Goal: Transaction & Acquisition: Purchase product/service

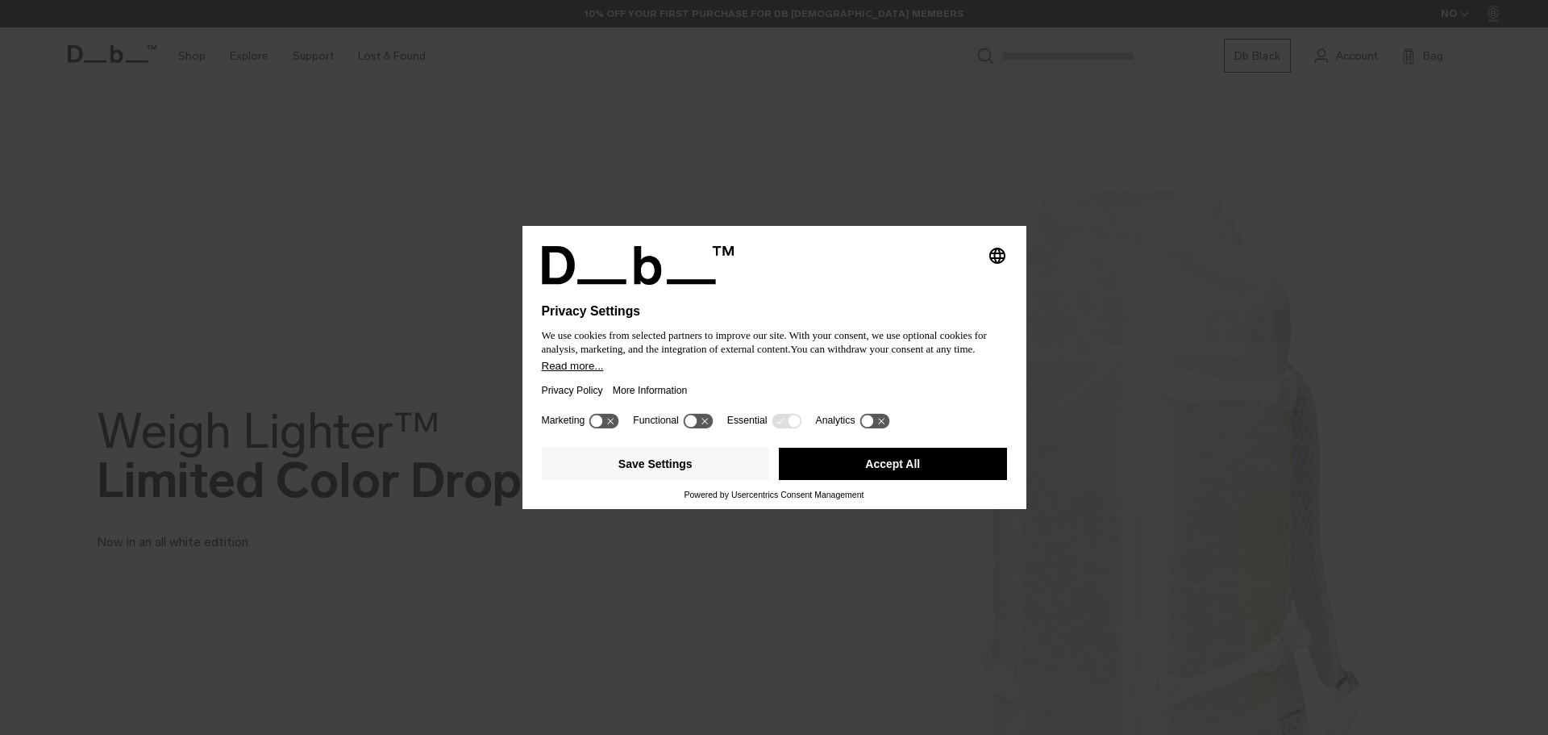
click at [759, 384] on div "Privacy Policy More Information" at bounding box center [774, 390] width 465 height 37
click at [878, 460] on button "Accept All" at bounding box center [893, 464] width 228 height 32
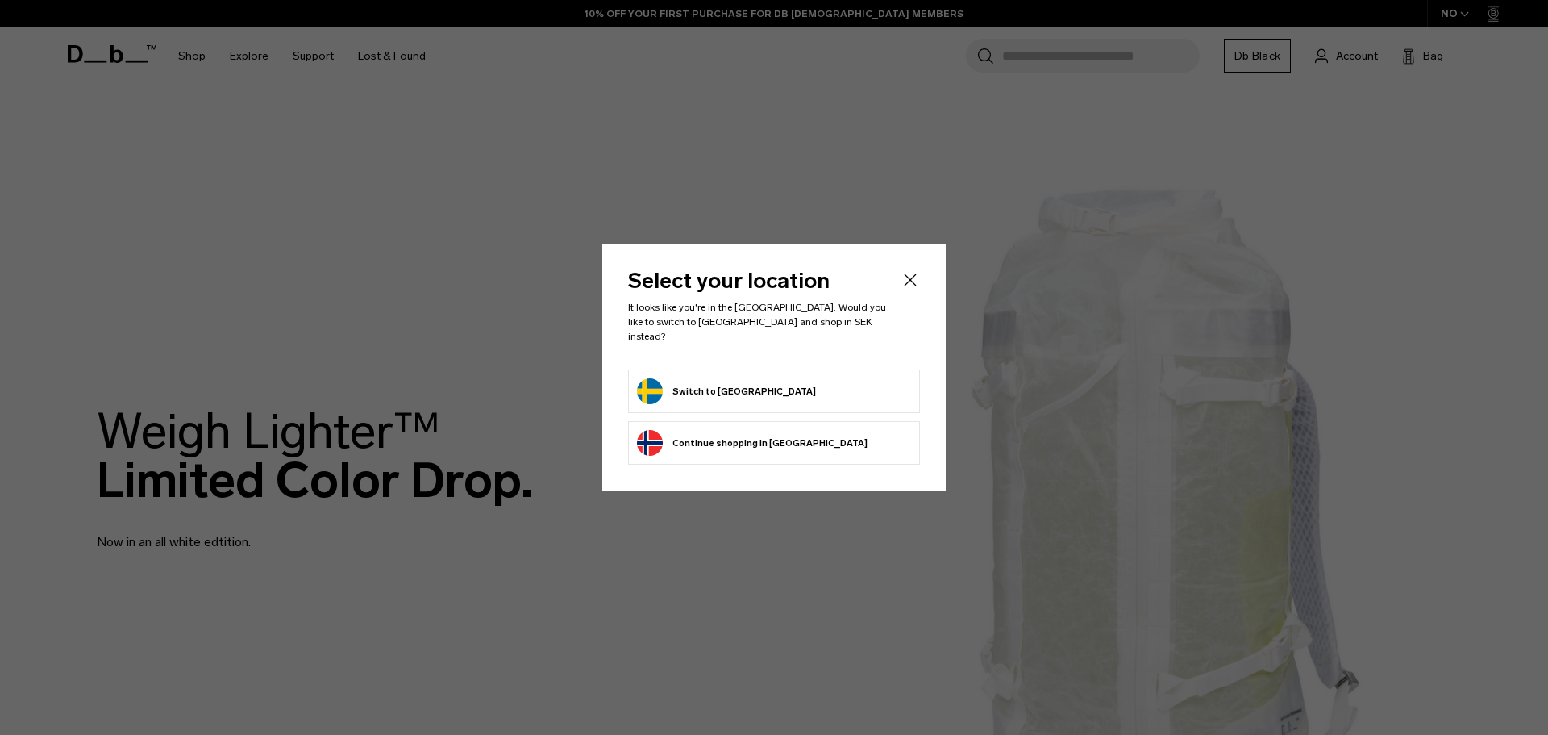
click at [716, 388] on button "Switch to Sweden" at bounding box center [726, 391] width 179 height 26
click at [649, 384] on button "Switch to Sweden" at bounding box center [726, 391] width 179 height 26
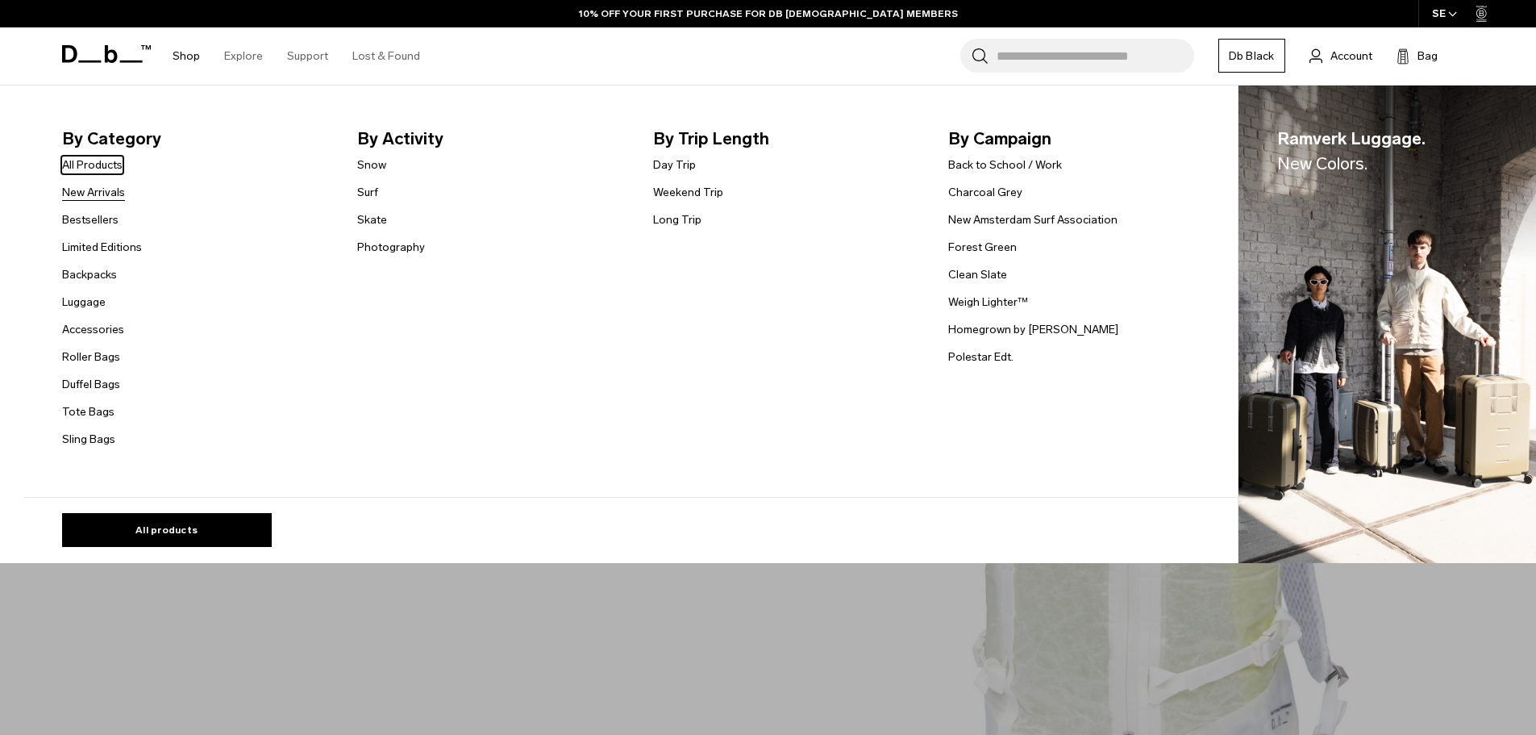
click at [90, 195] on link "New Arrivals" at bounding box center [93, 192] width 63 height 17
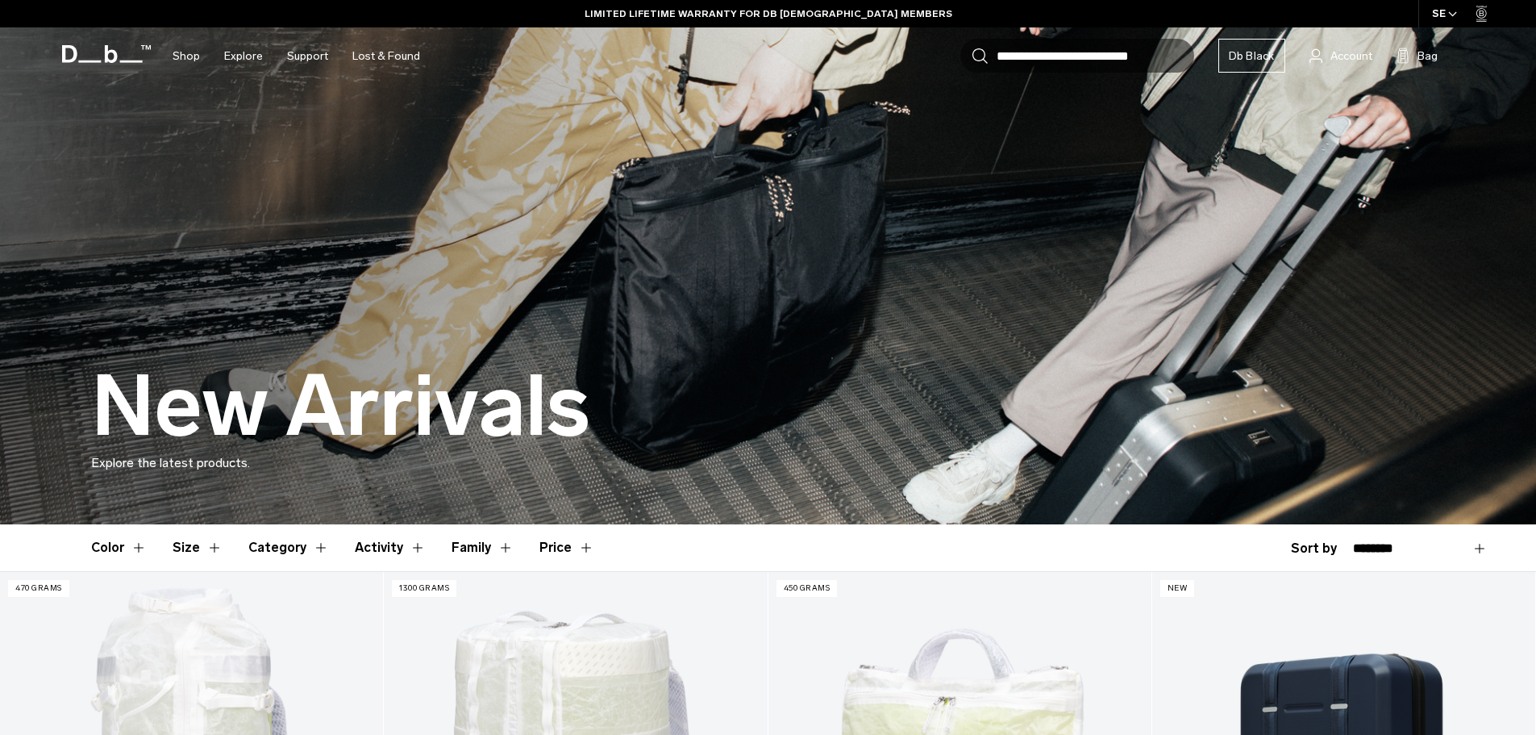
click at [665, 357] on div "New Arrivals Explore the latest products." at bounding box center [768, 416] width 1355 height 216
click at [822, 250] on img at bounding box center [768, 262] width 1536 height 524
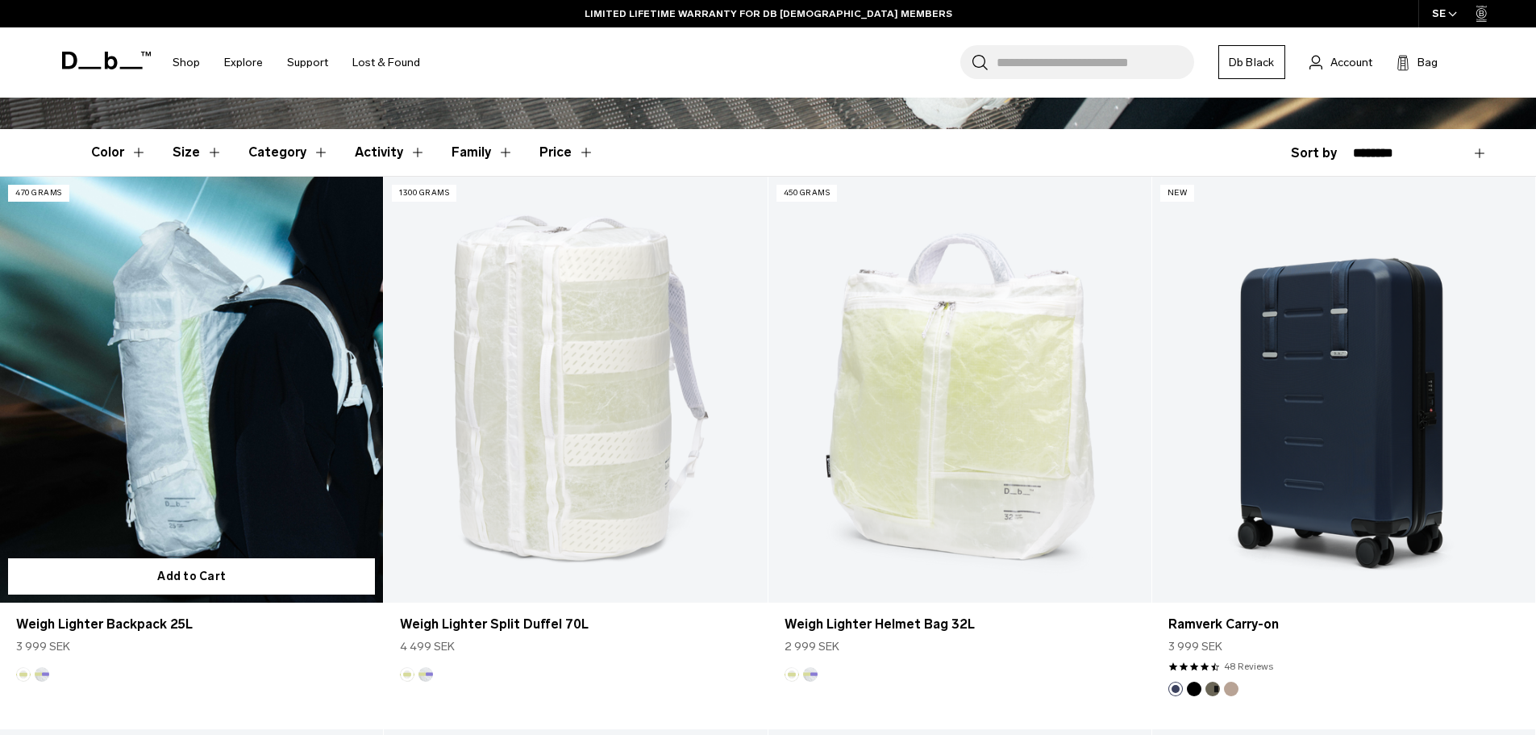
scroll to position [403, 0]
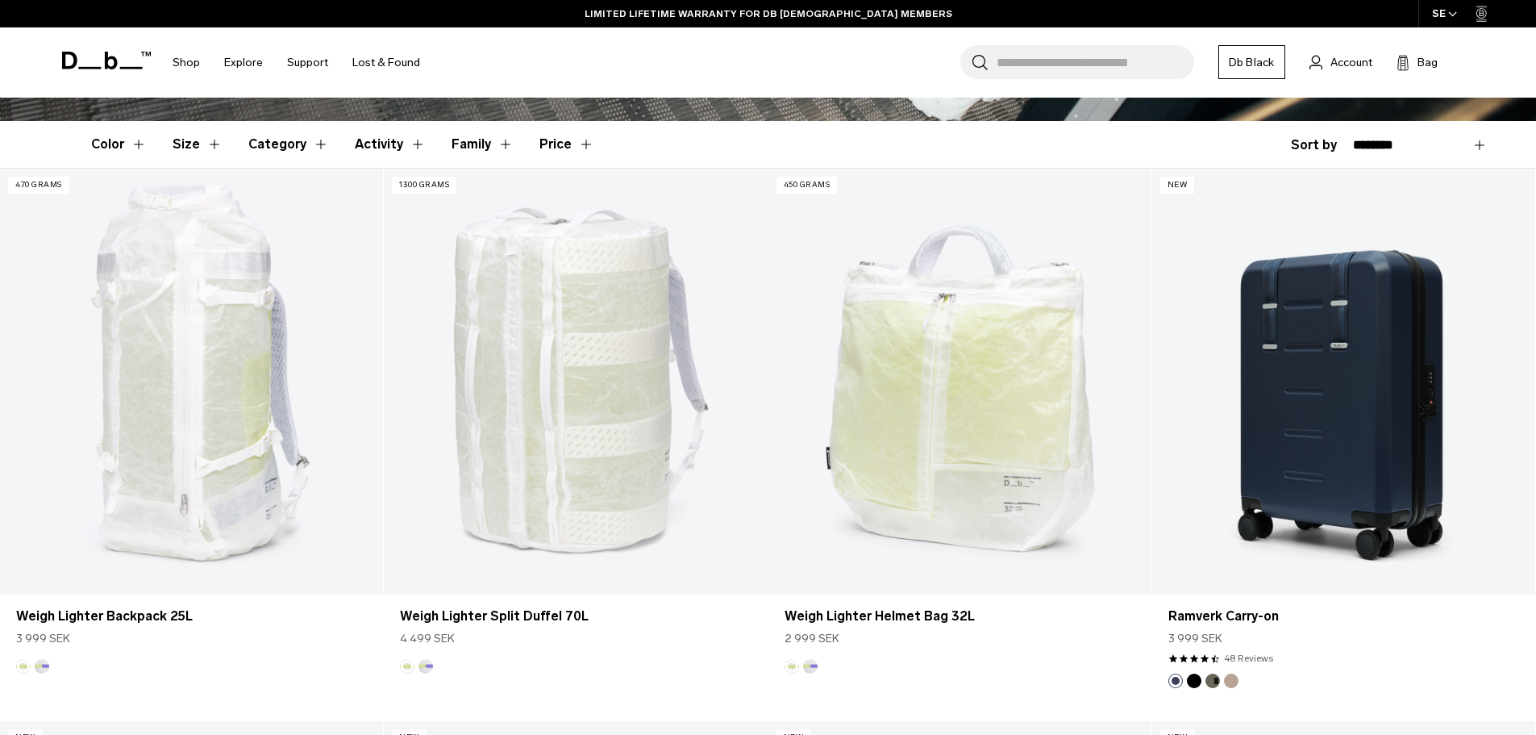
click at [204, 143] on button "Size" at bounding box center [198, 144] width 50 height 47
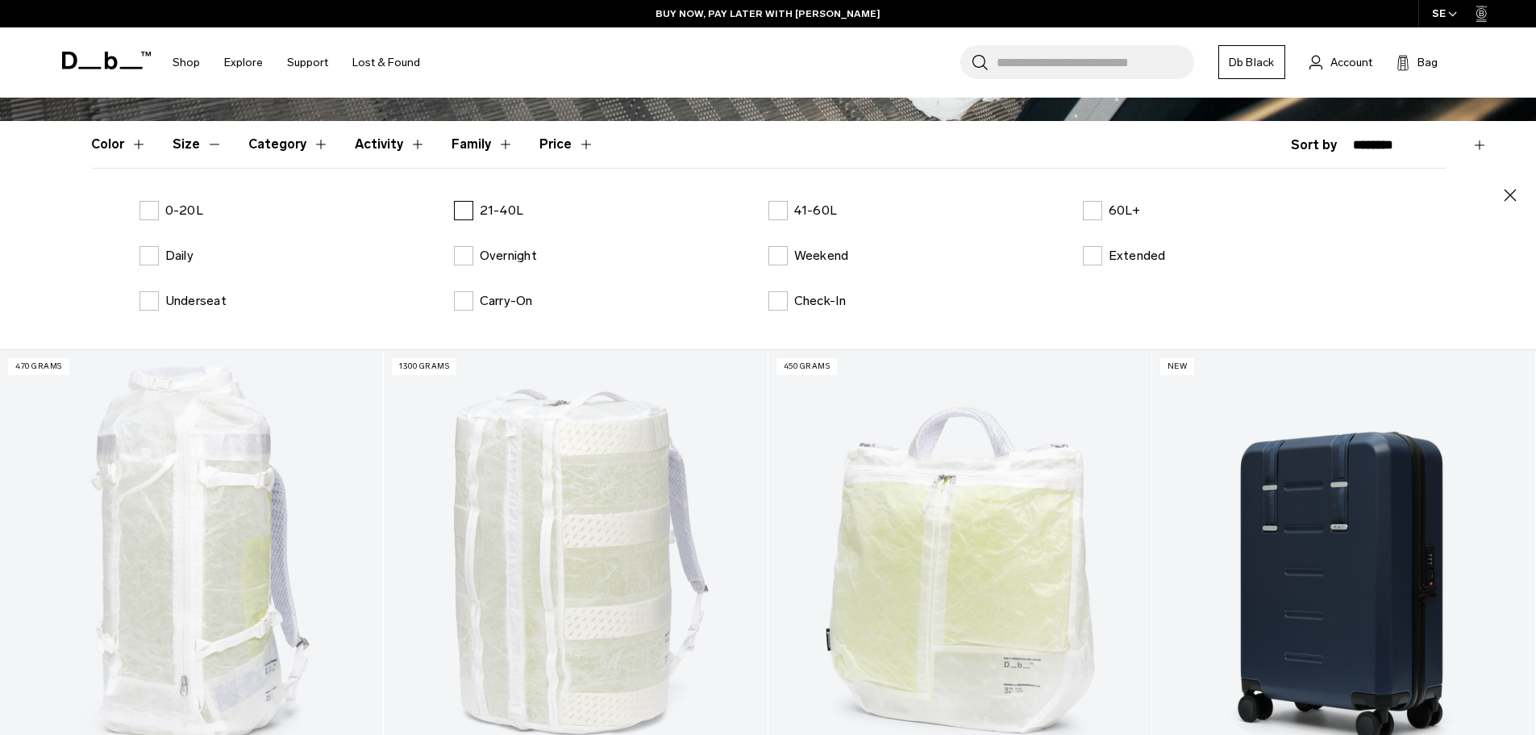
click at [464, 210] on label "21-40L" at bounding box center [489, 210] width 70 height 19
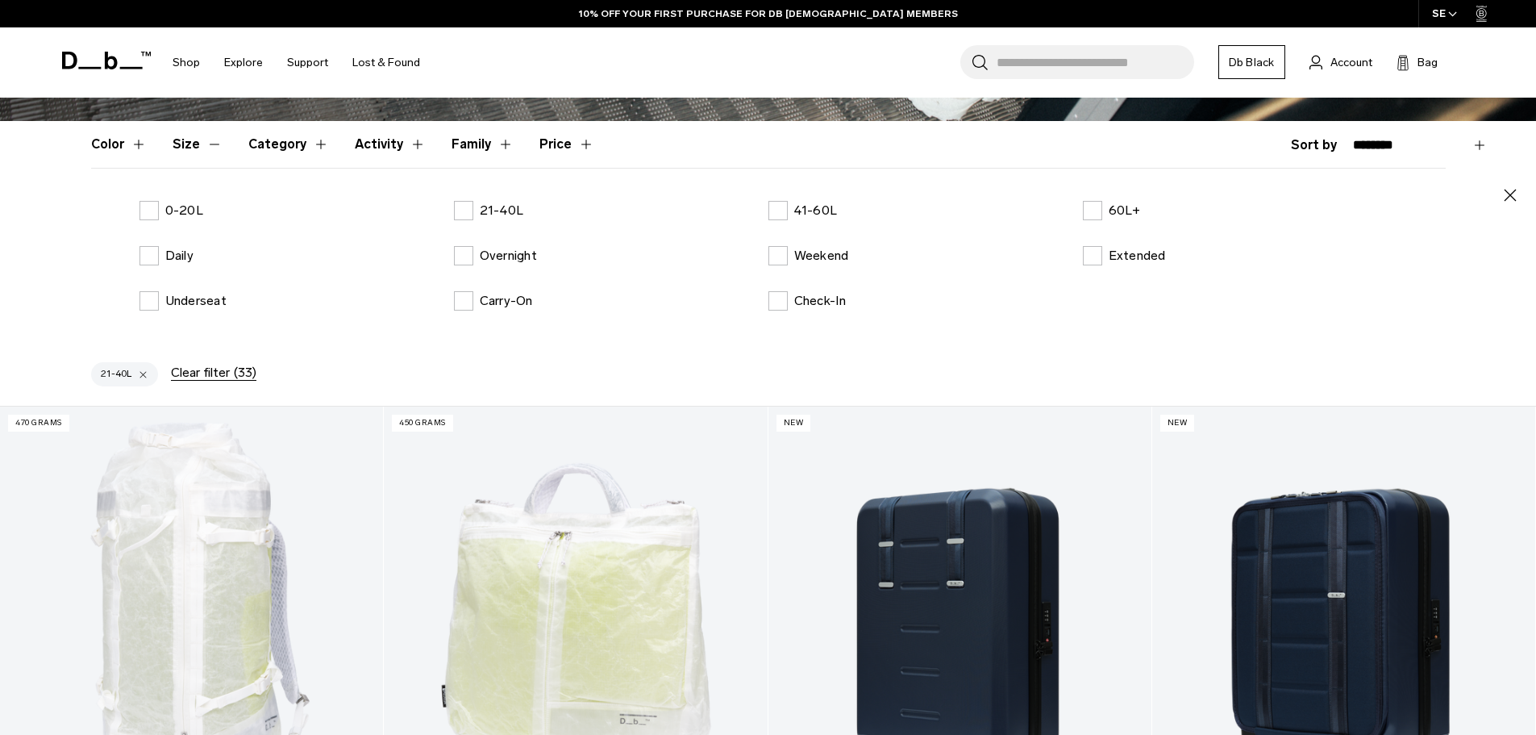
click at [1504, 195] on icon "button" at bounding box center [1510, 194] width 19 height 19
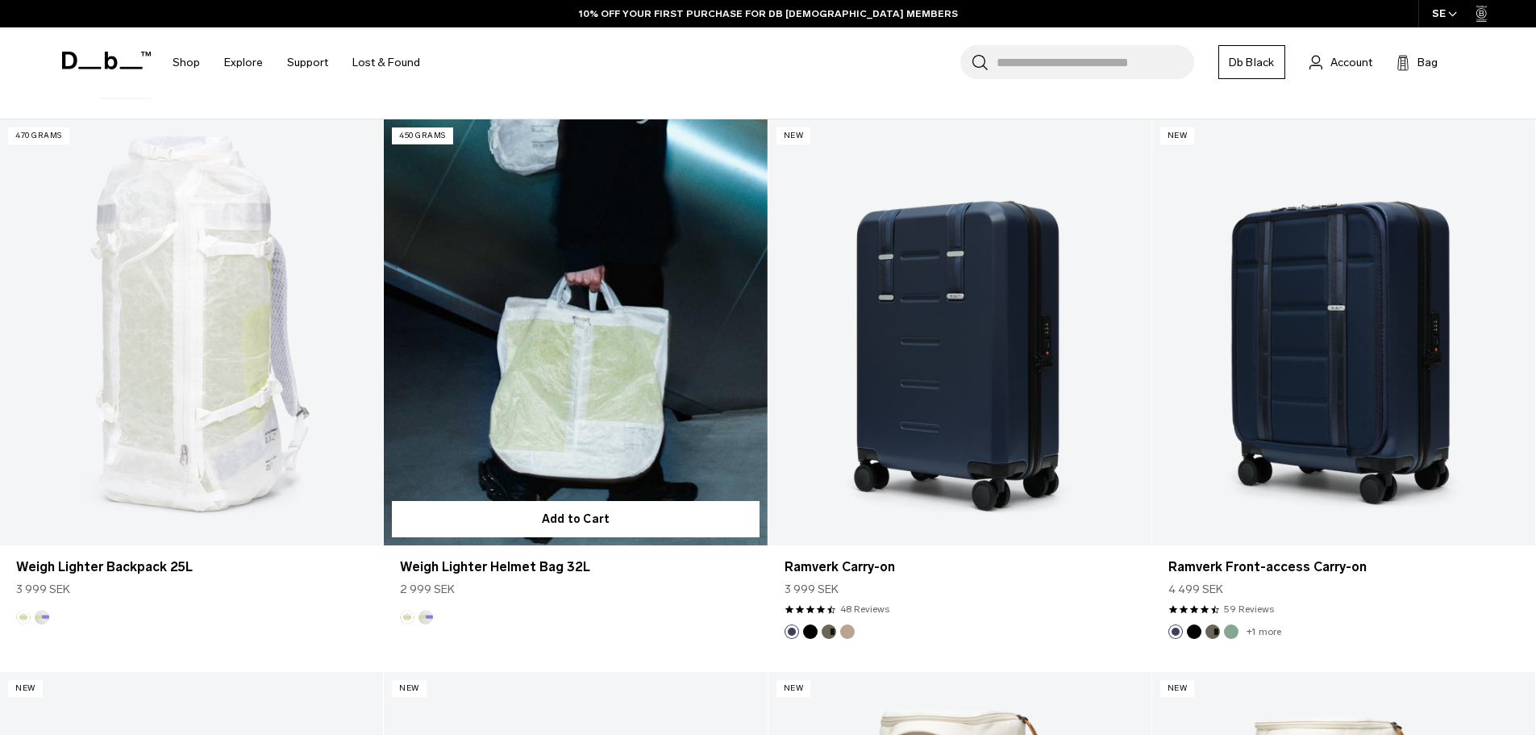
scroll to position [484, 0]
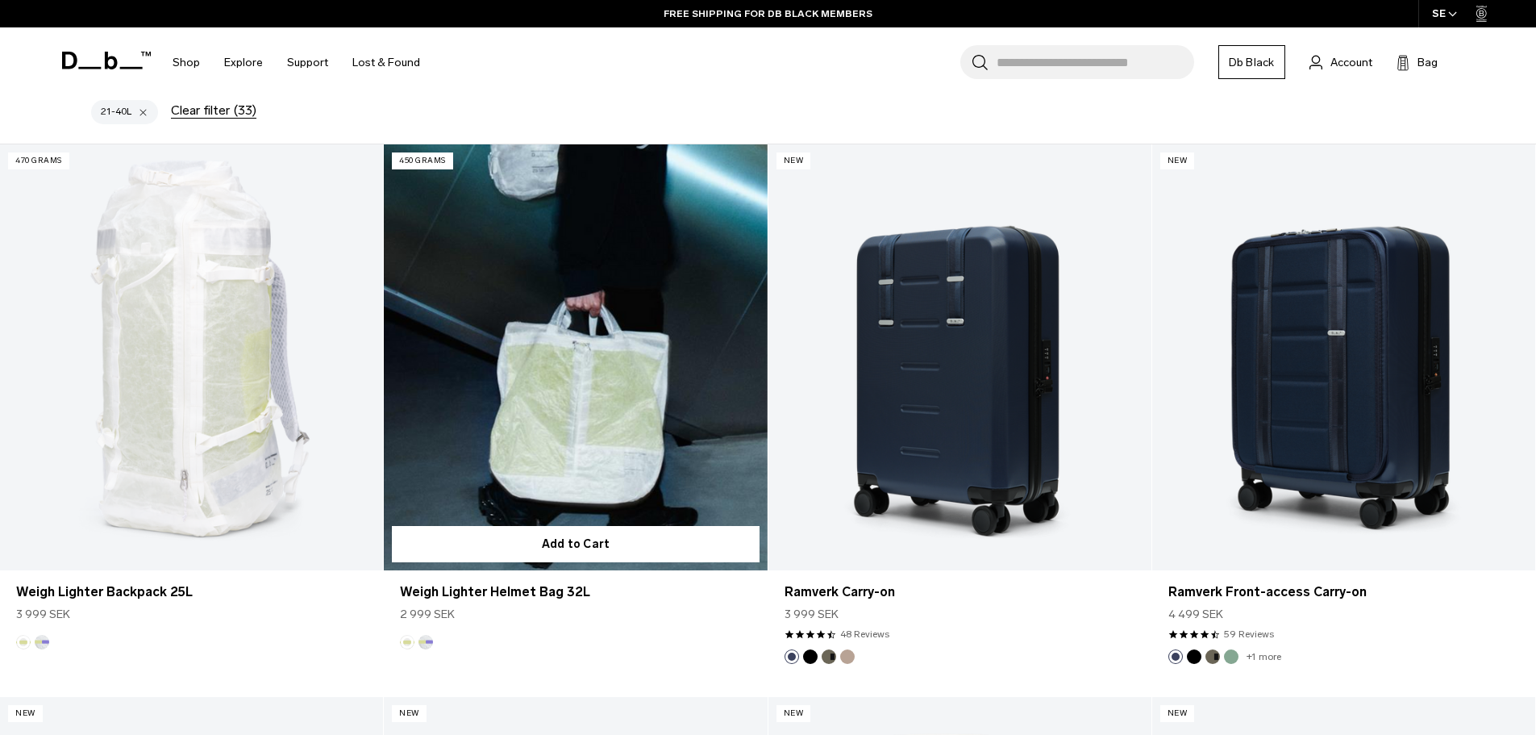
click at [585, 402] on link "Weigh Lighter Helmet Bag 32L" at bounding box center [575, 357] width 383 height 426
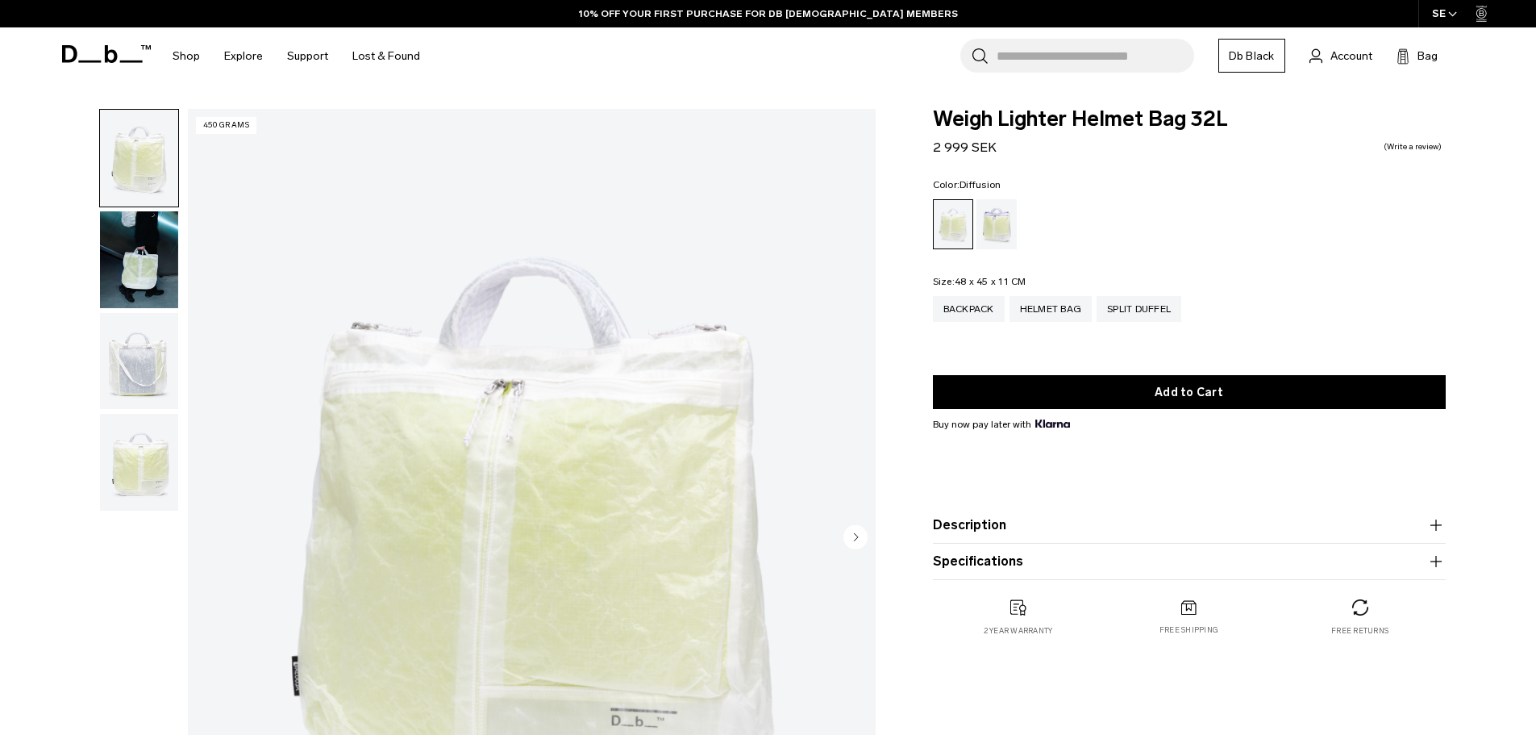
click at [127, 255] on img "button" at bounding box center [139, 259] width 78 height 97
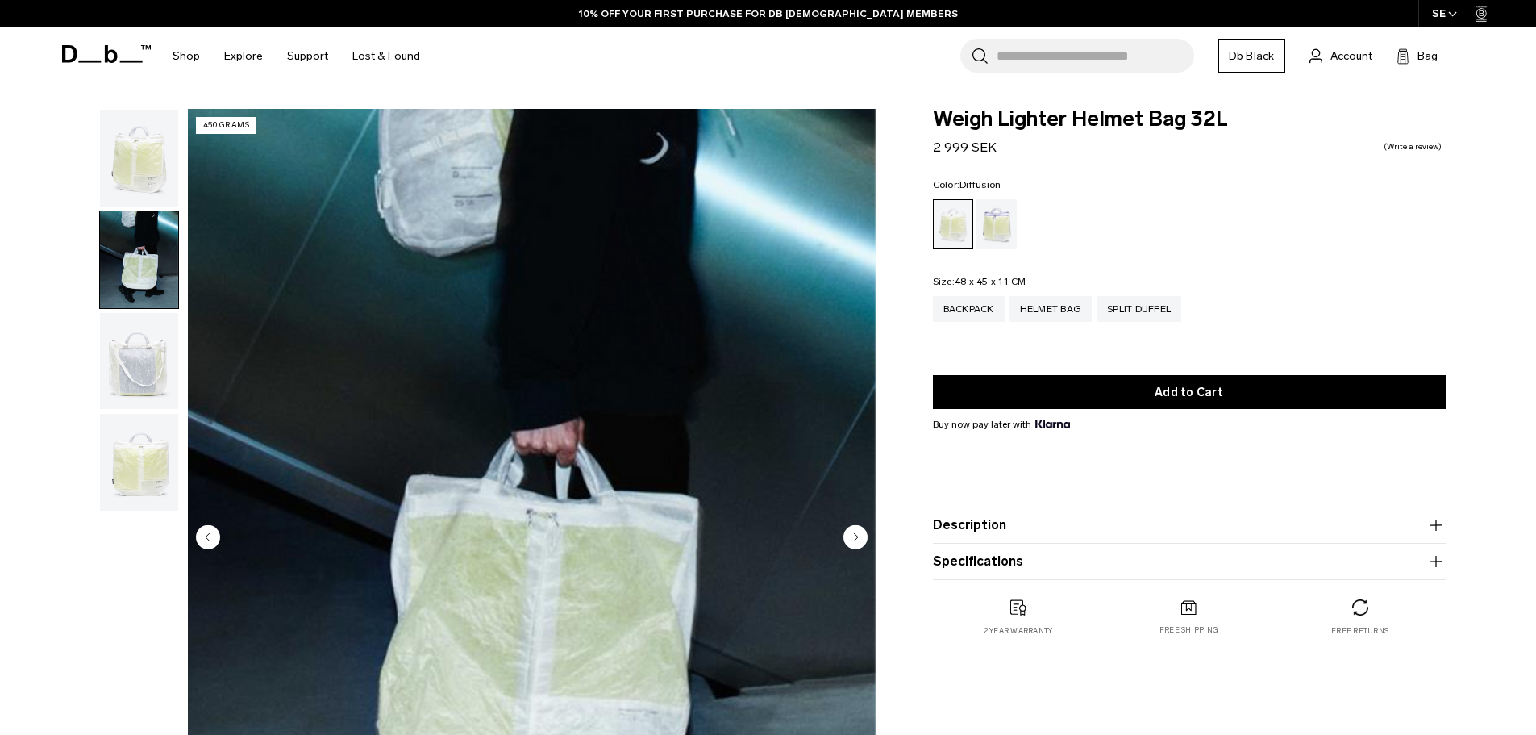
click at [133, 360] on img "button" at bounding box center [139, 361] width 78 height 97
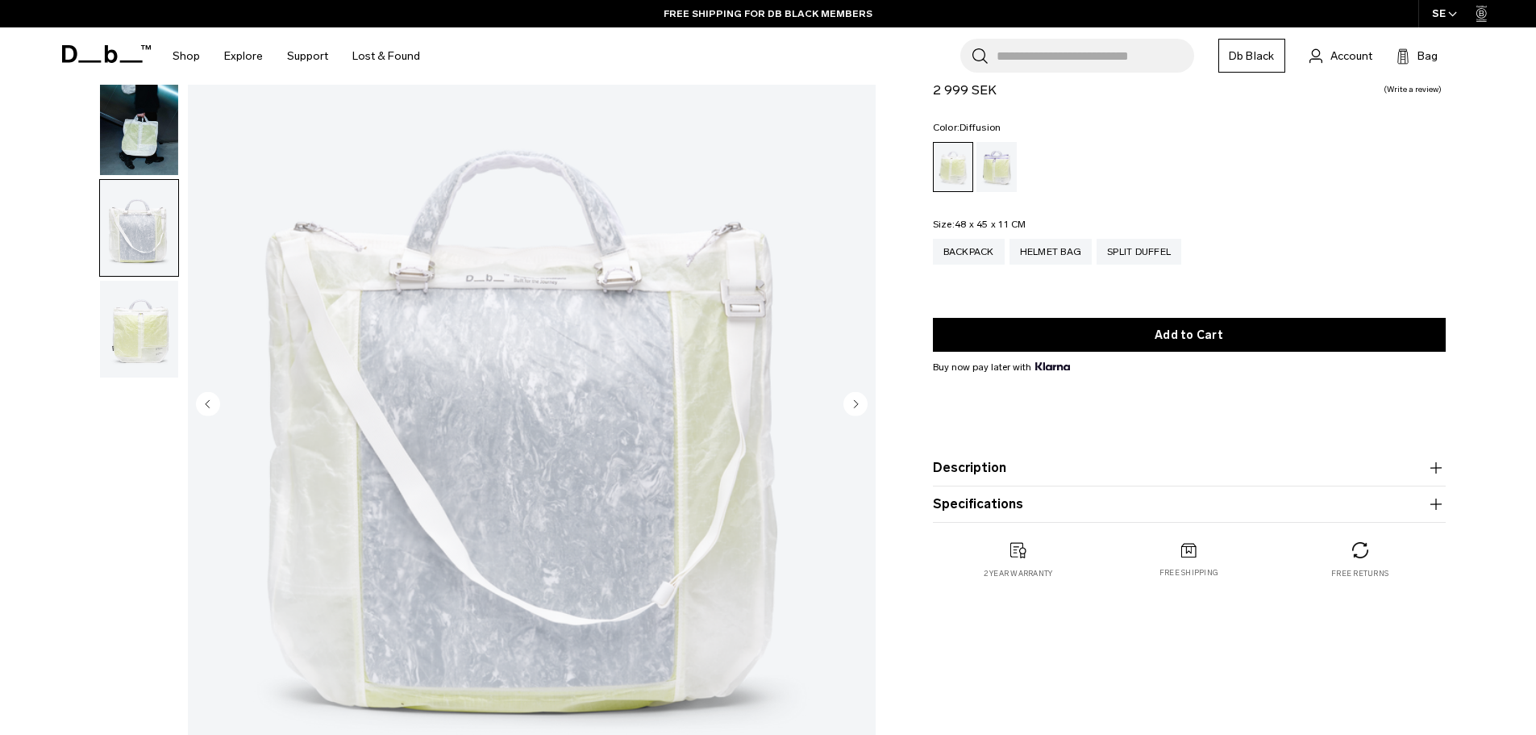
scroll to position [161, 0]
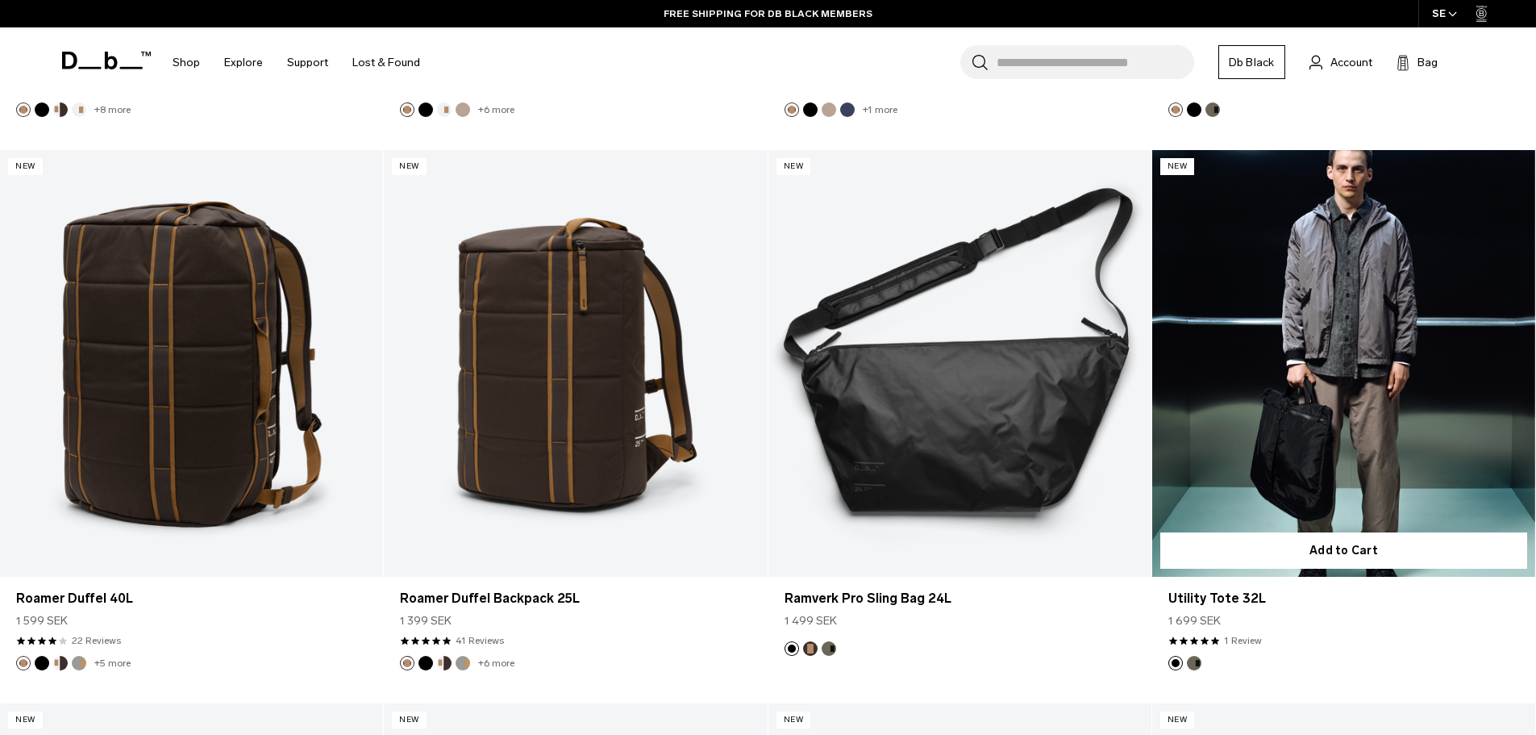
scroll to position [3226, 0]
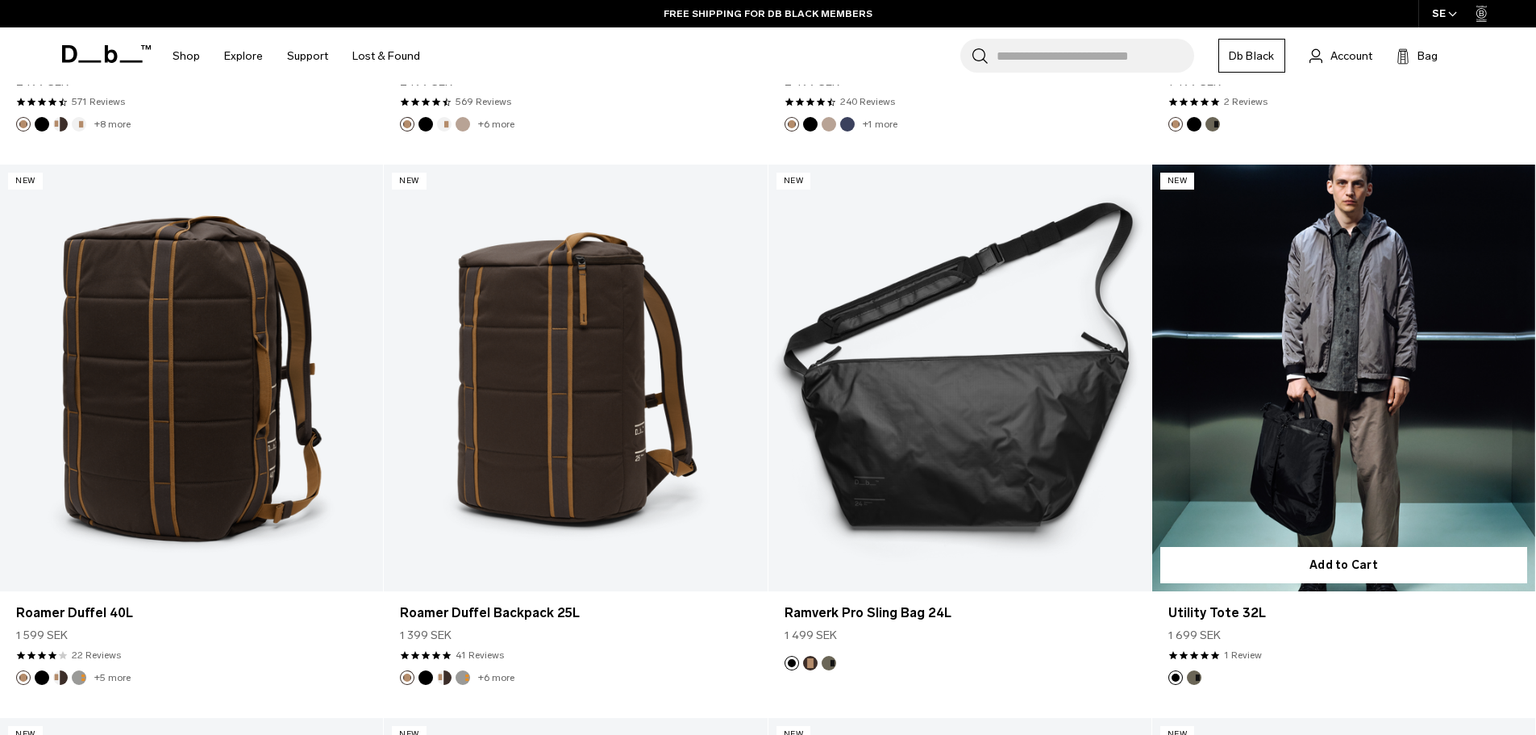
click at [1323, 324] on link "Utility Tote 32L" at bounding box center [1343, 378] width 383 height 426
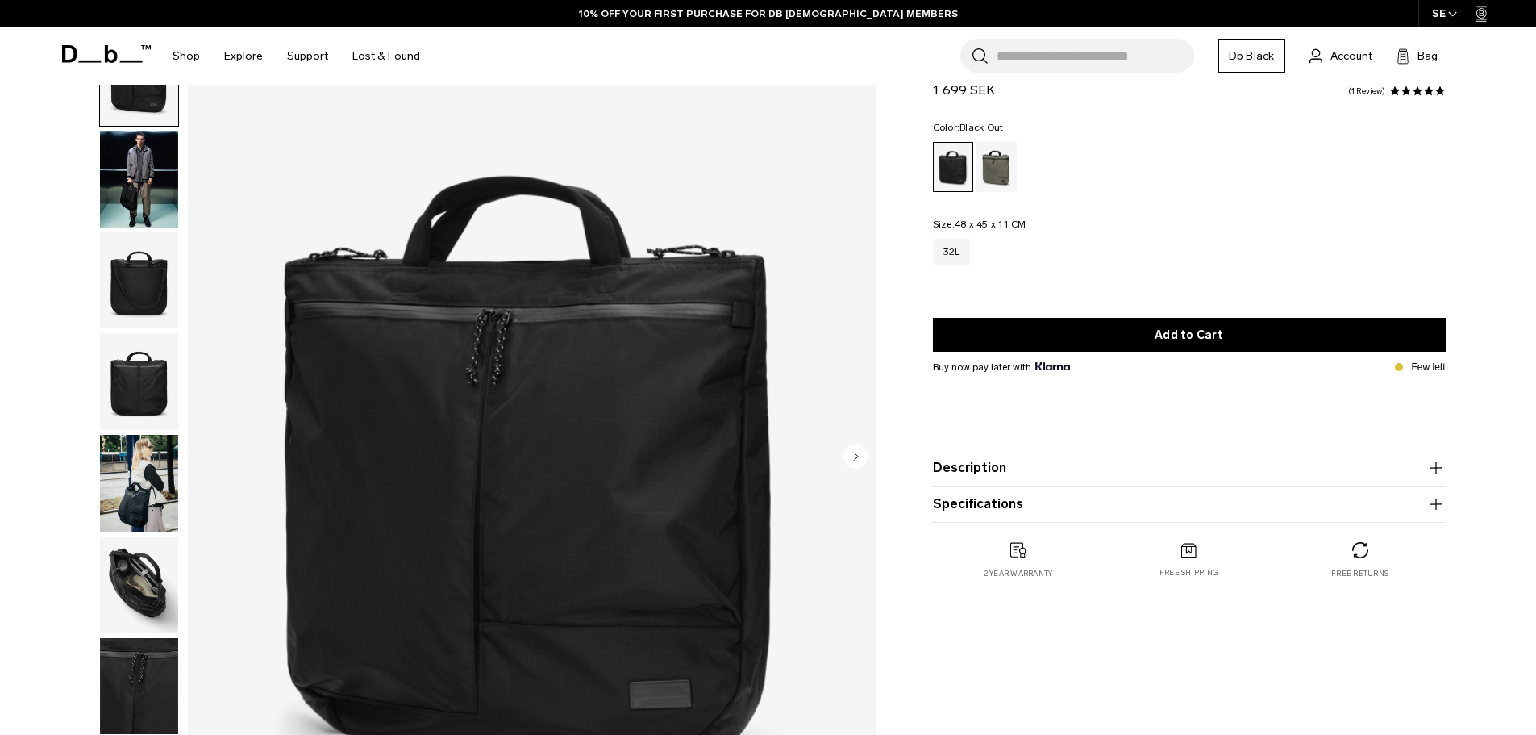
click at [136, 483] on img "button" at bounding box center [139, 483] width 78 height 97
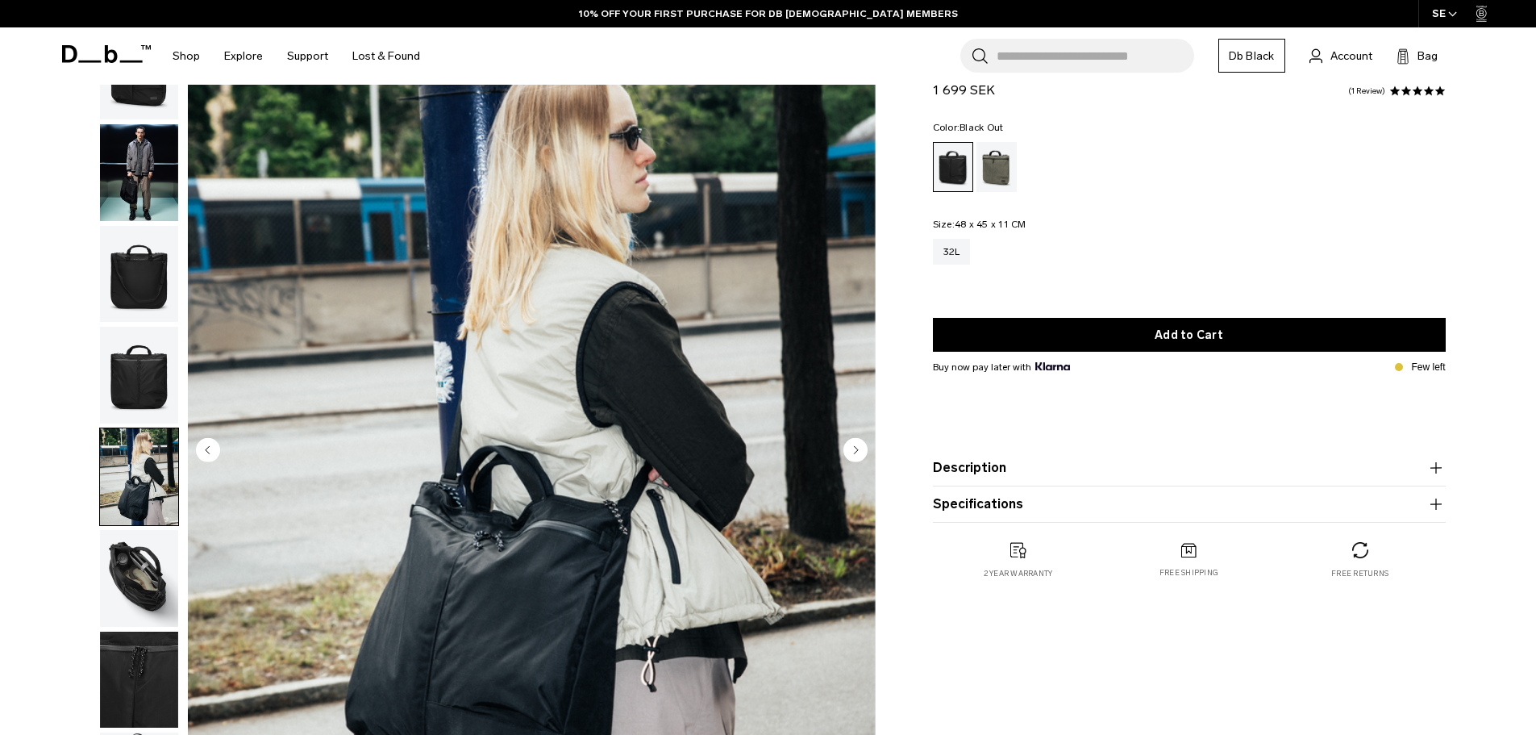
scroll to position [81, 0]
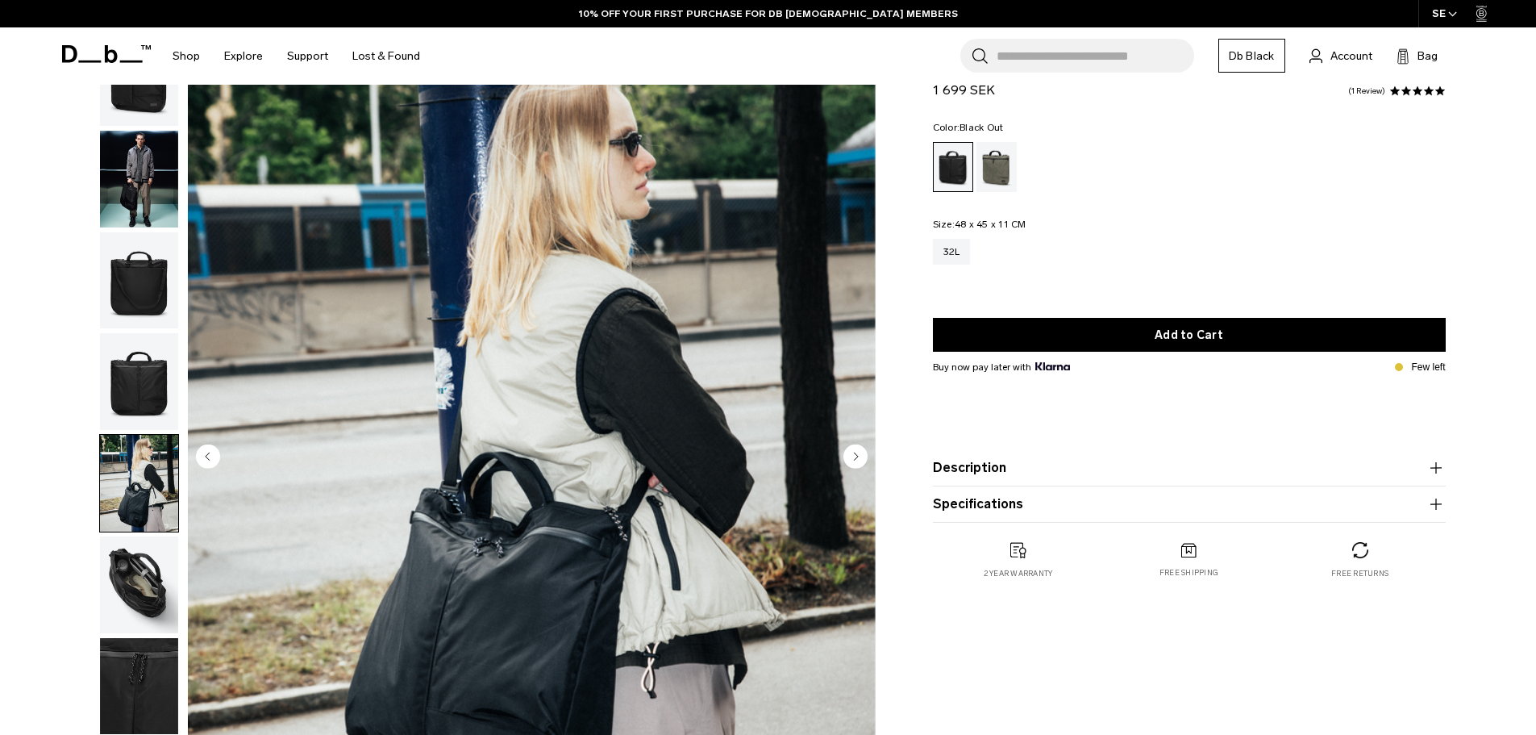
click at [115, 271] on img "button" at bounding box center [139, 280] width 78 height 97
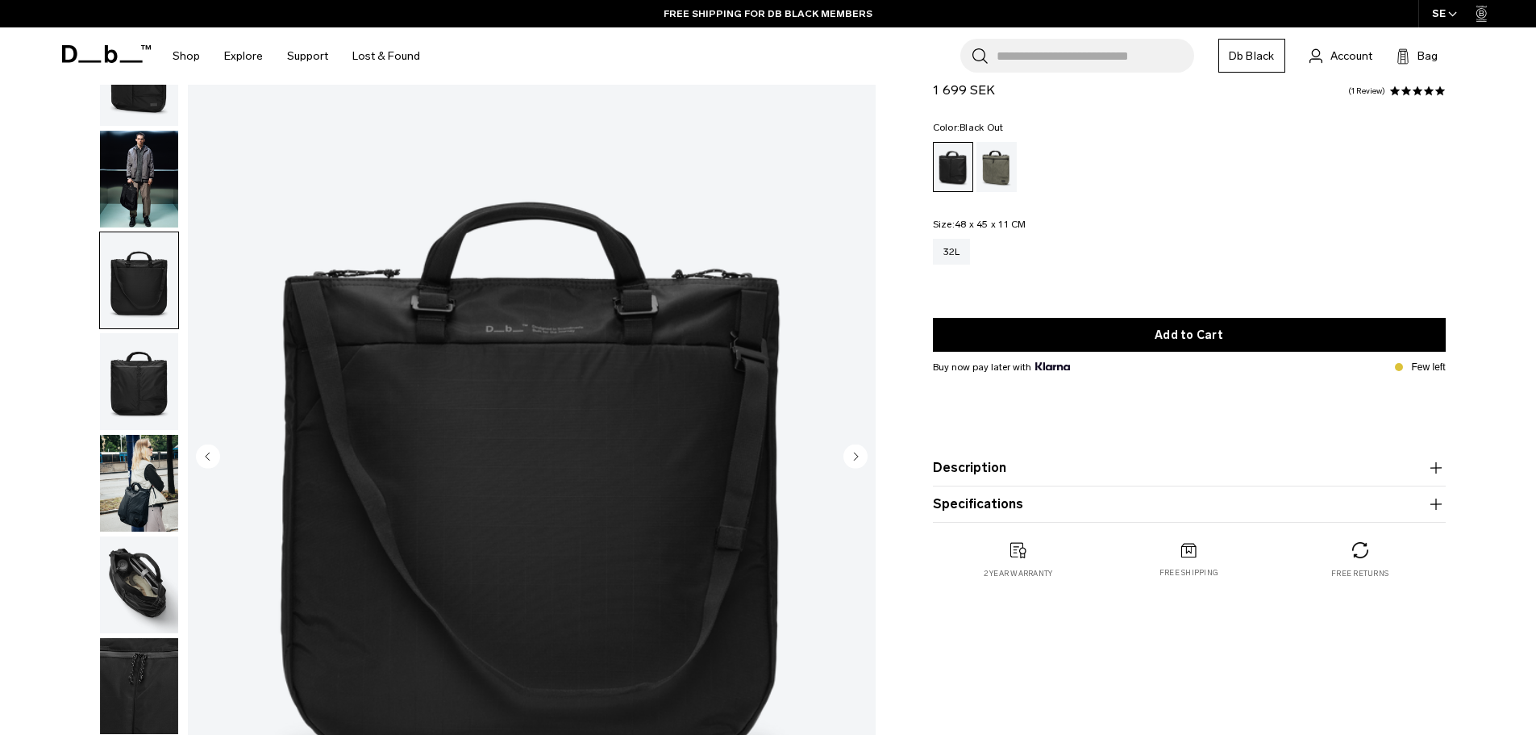
scroll to position [161, 0]
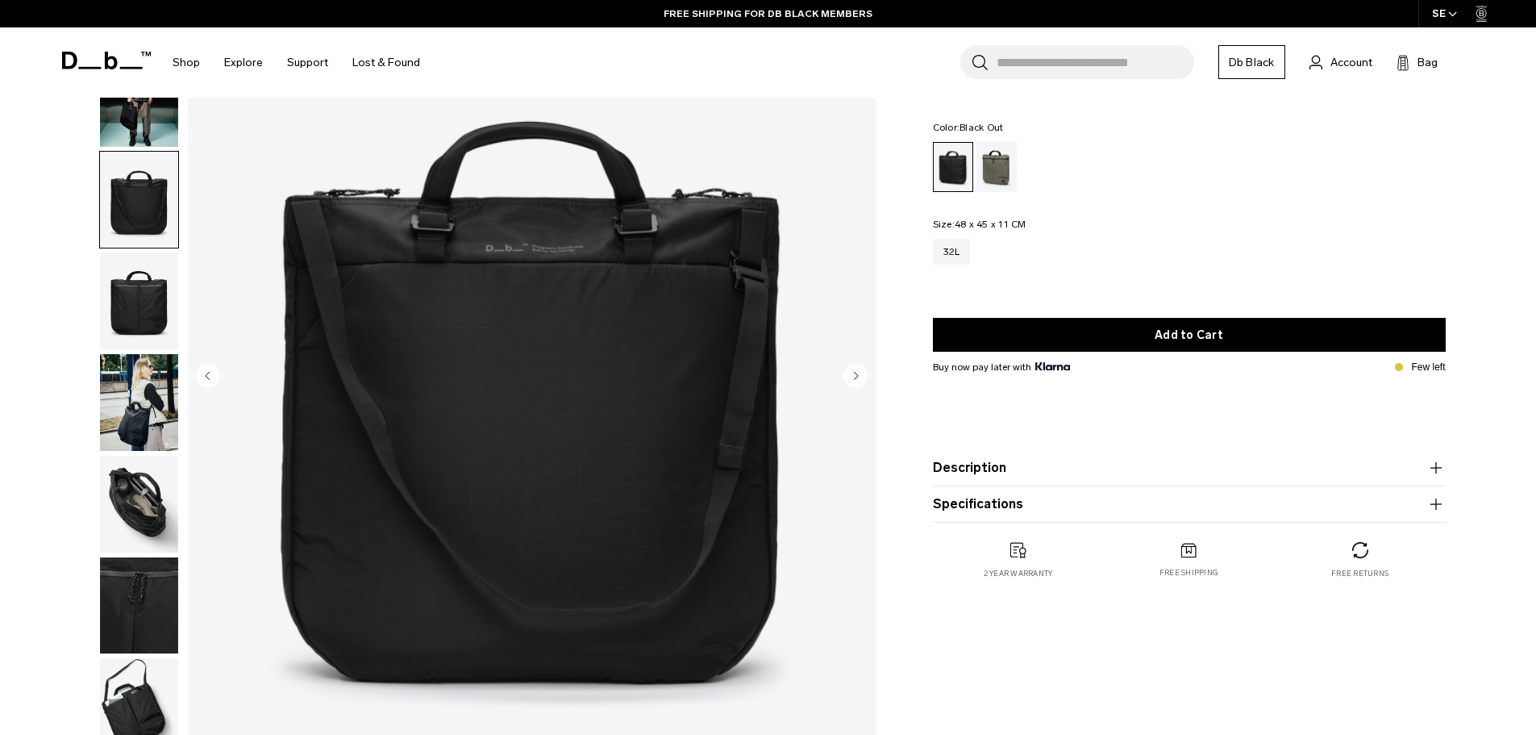
click at [135, 401] on img "button" at bounding box center [139, 402] width 78 height 97
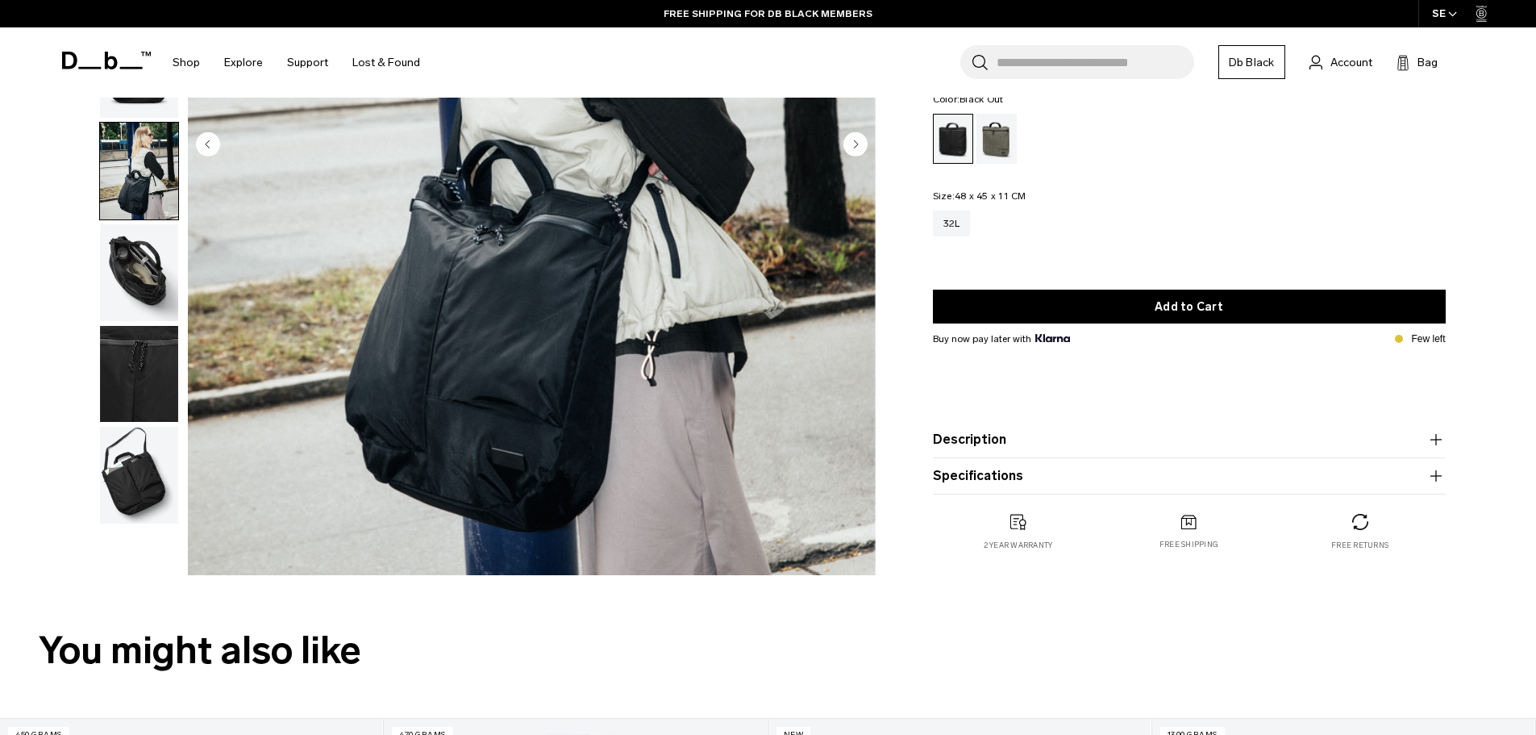
scroll to position [403, 0]
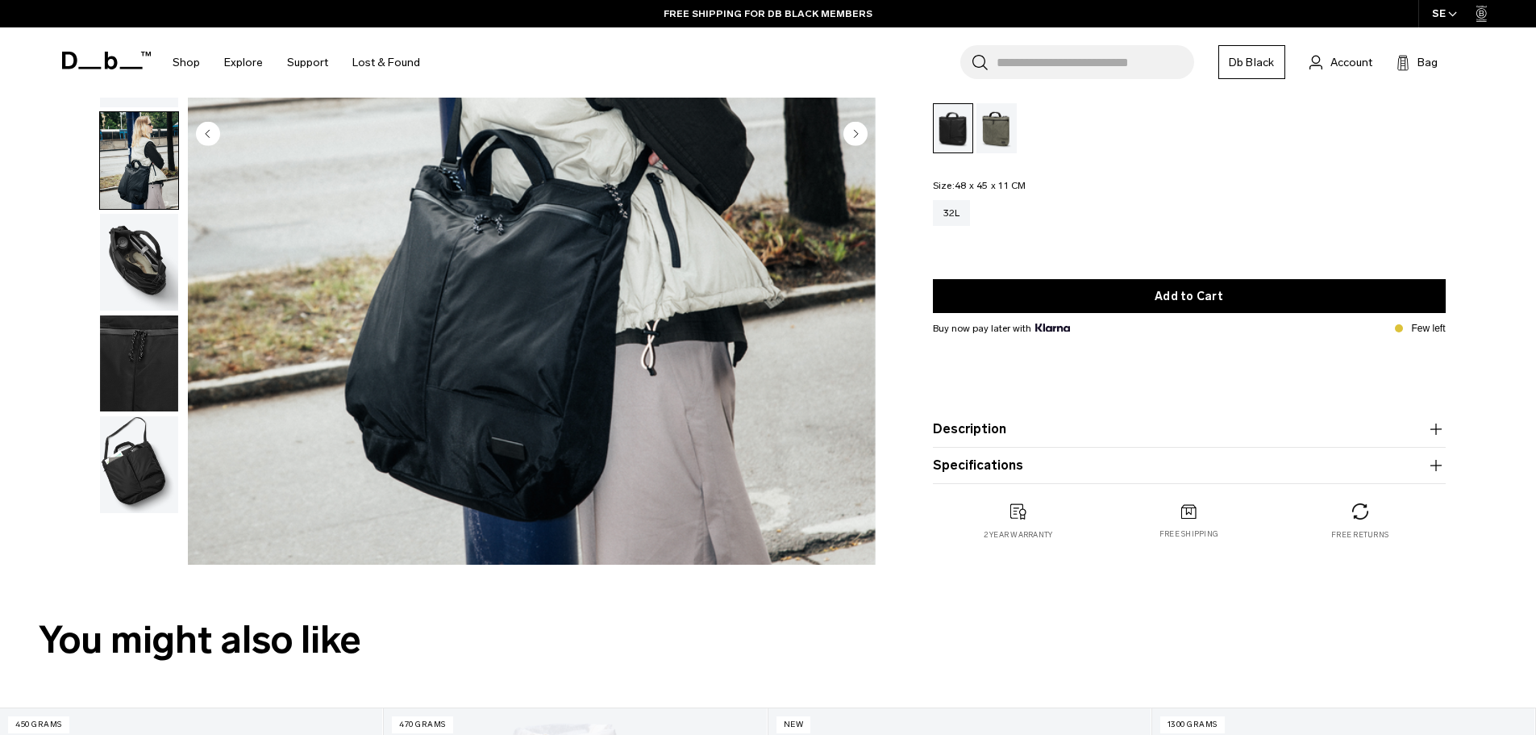
click at [106, 489] on img "button" at bounding box center [139, 464] width 78 height 97
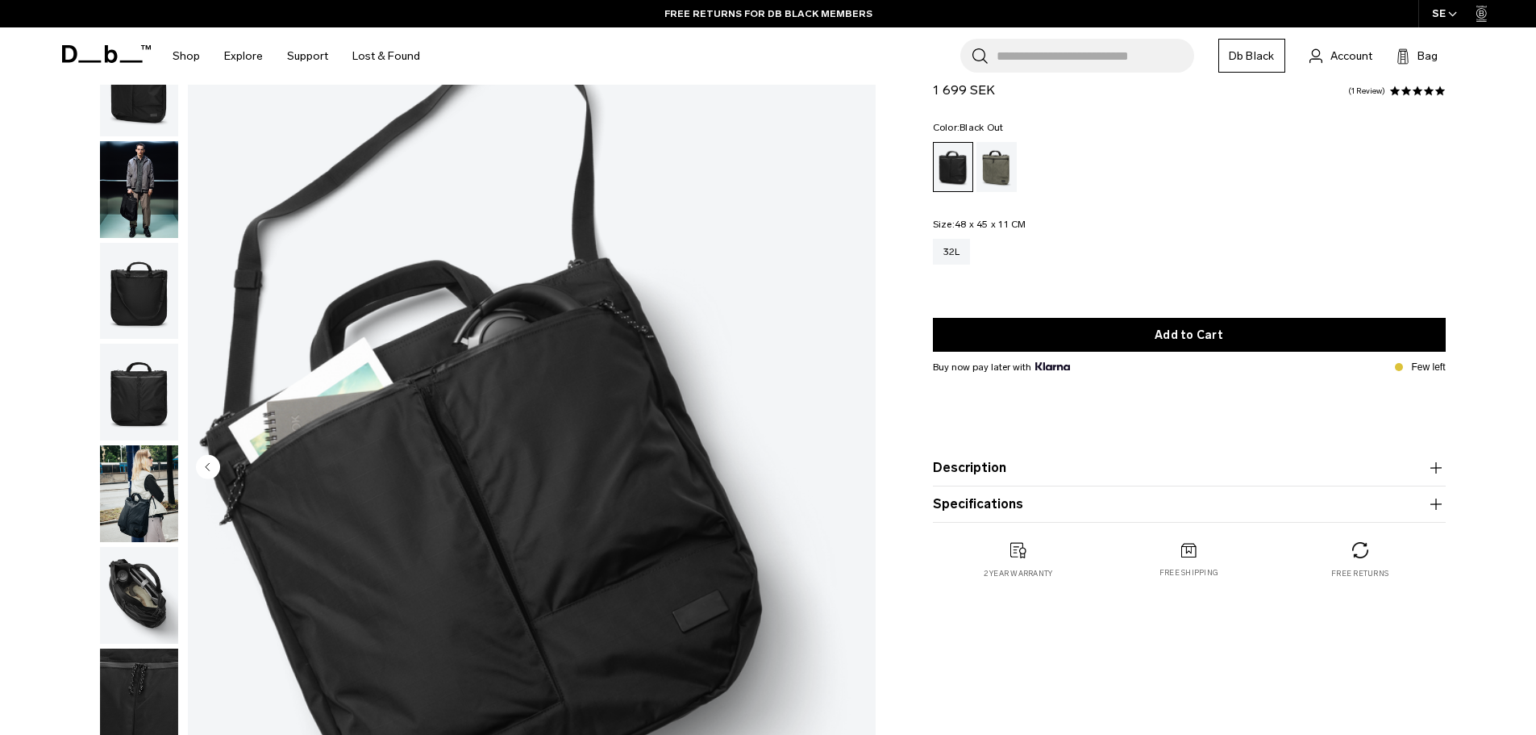
scroll to position [0, 0]
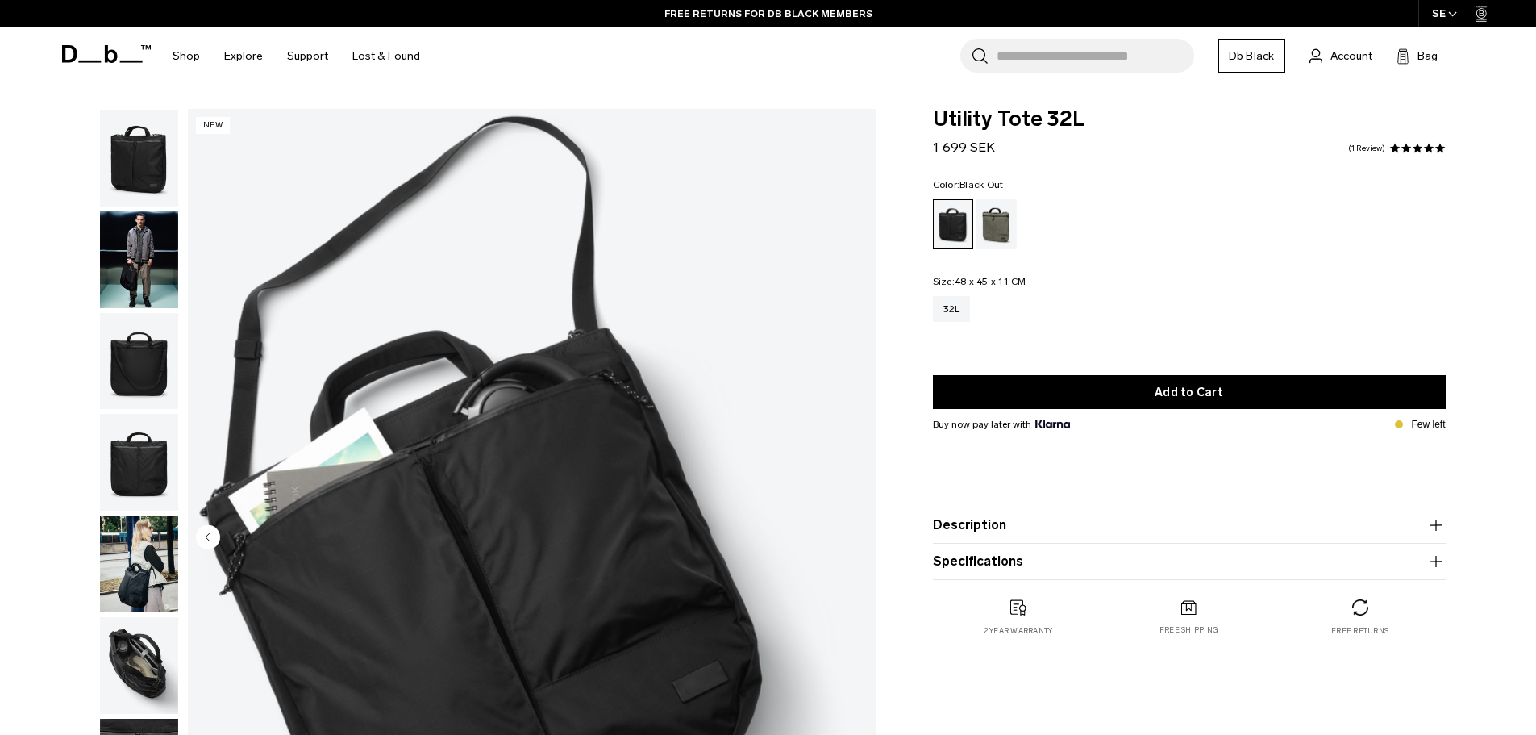
click at [152, 160] on img "button" at bounding box center [139, 158] width 78 height 97
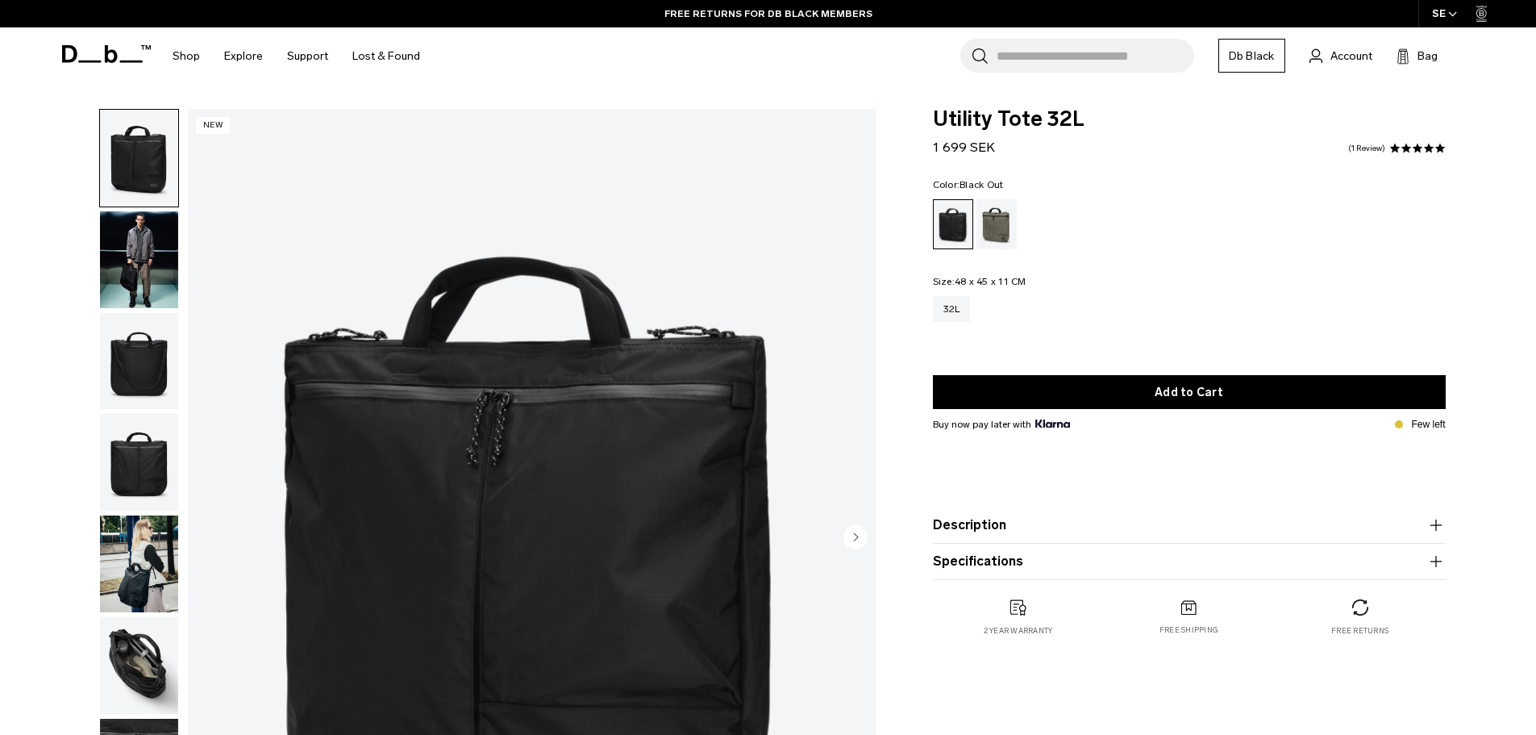
click at [153, 252] on img "button" at bounding box center [139, 259] width 78 height 97
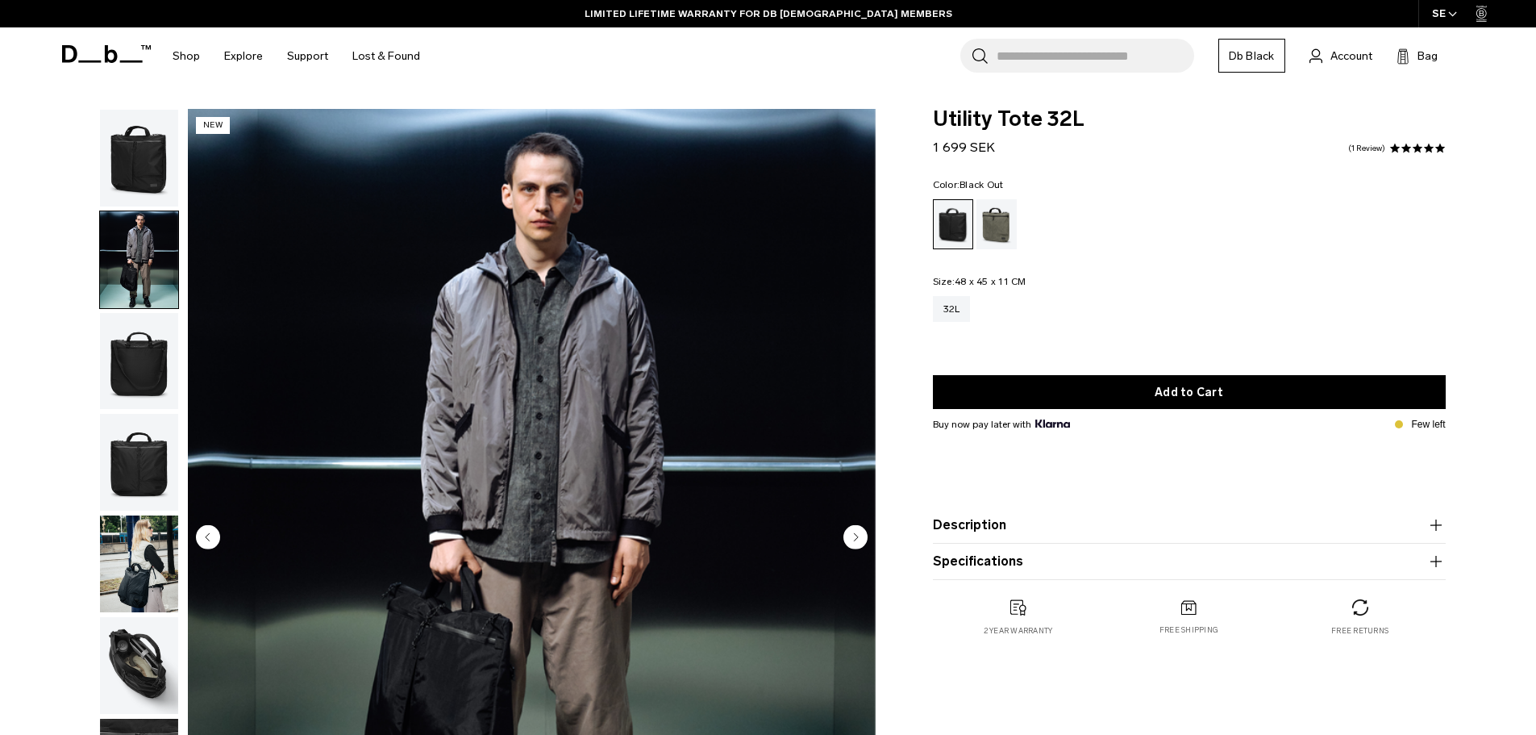
click at [858, 536] on circle "Next slide" at bounding box center [856, 536] width 24 height 24
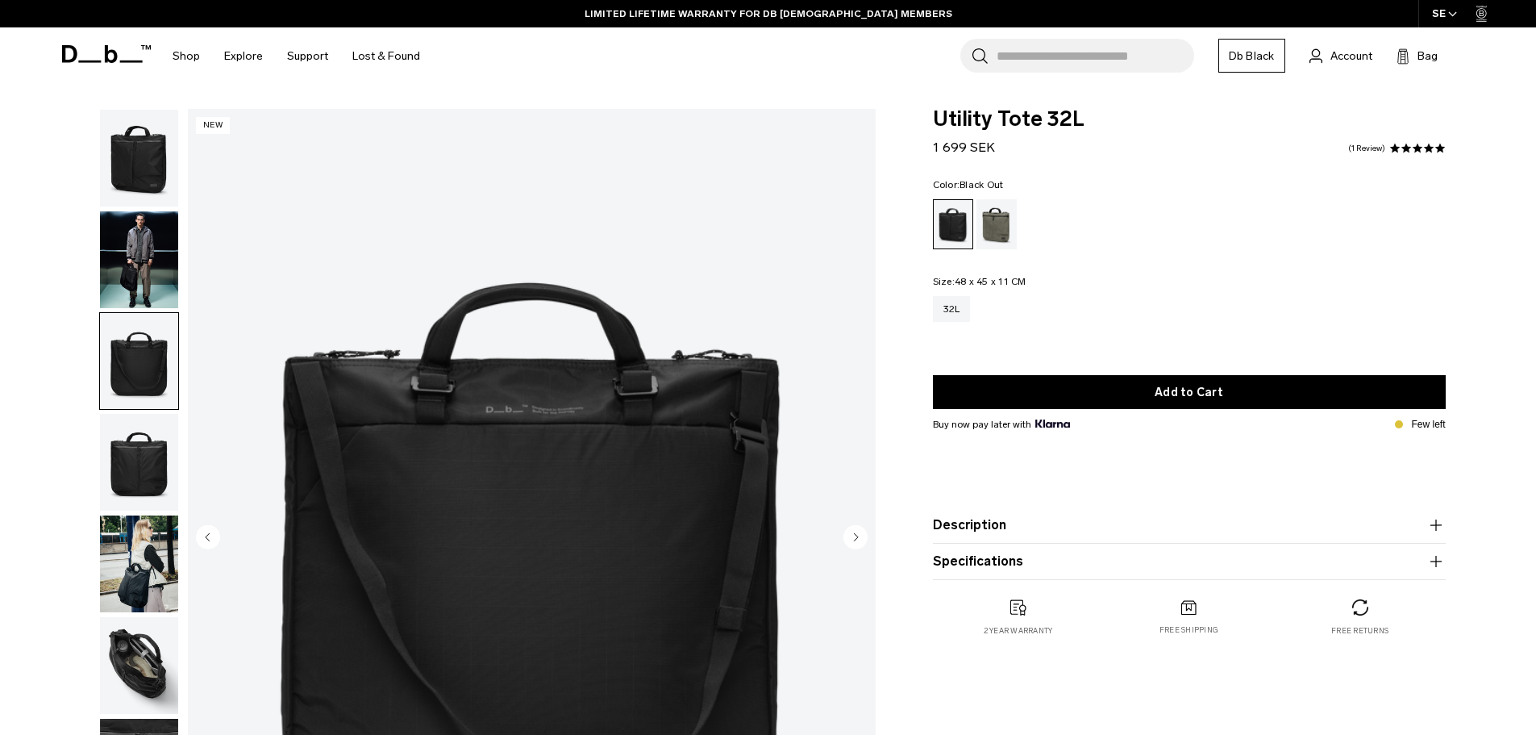
click at [858, 536] on circle "Next slide" at bounding box center [856, 536] width 24 height 24
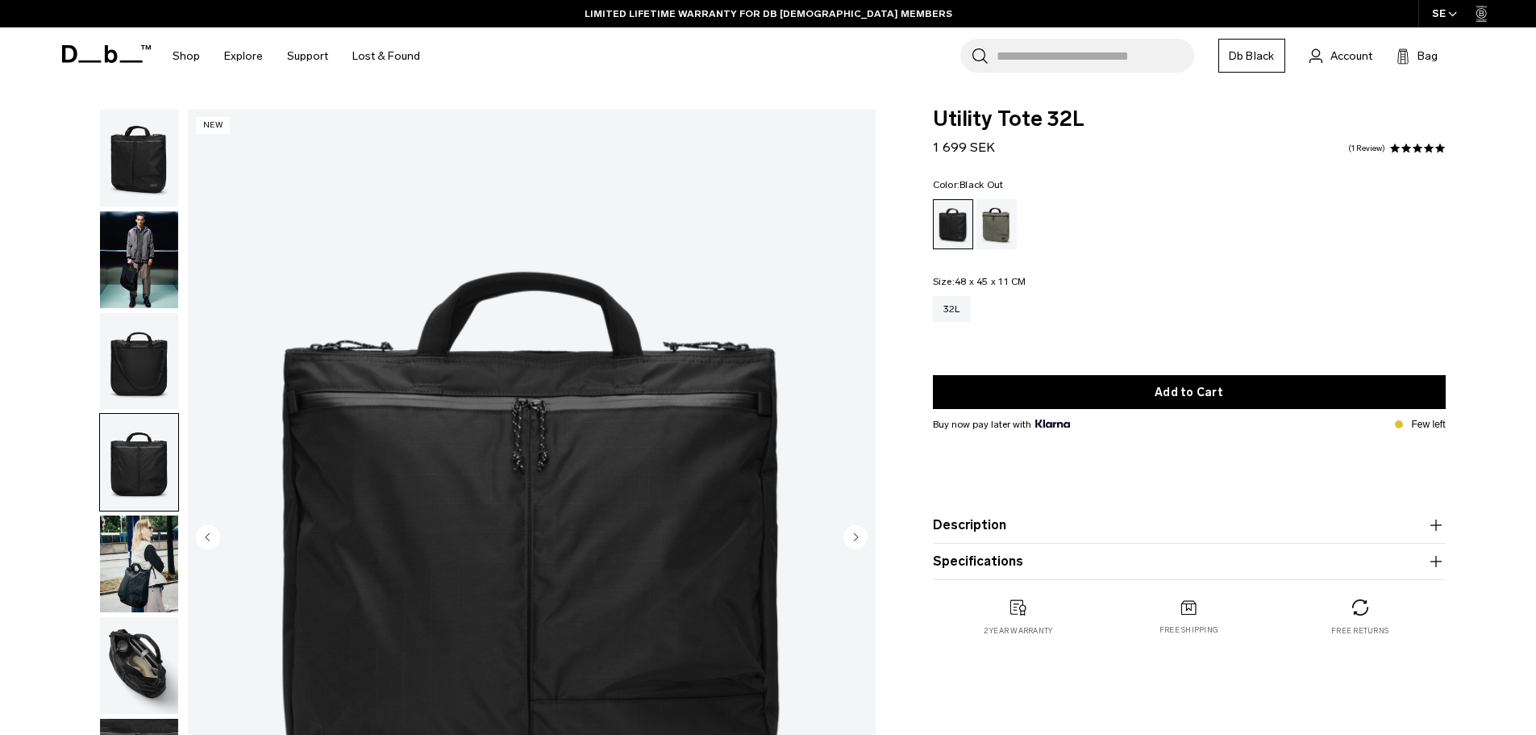
scroll to position [81, 0]
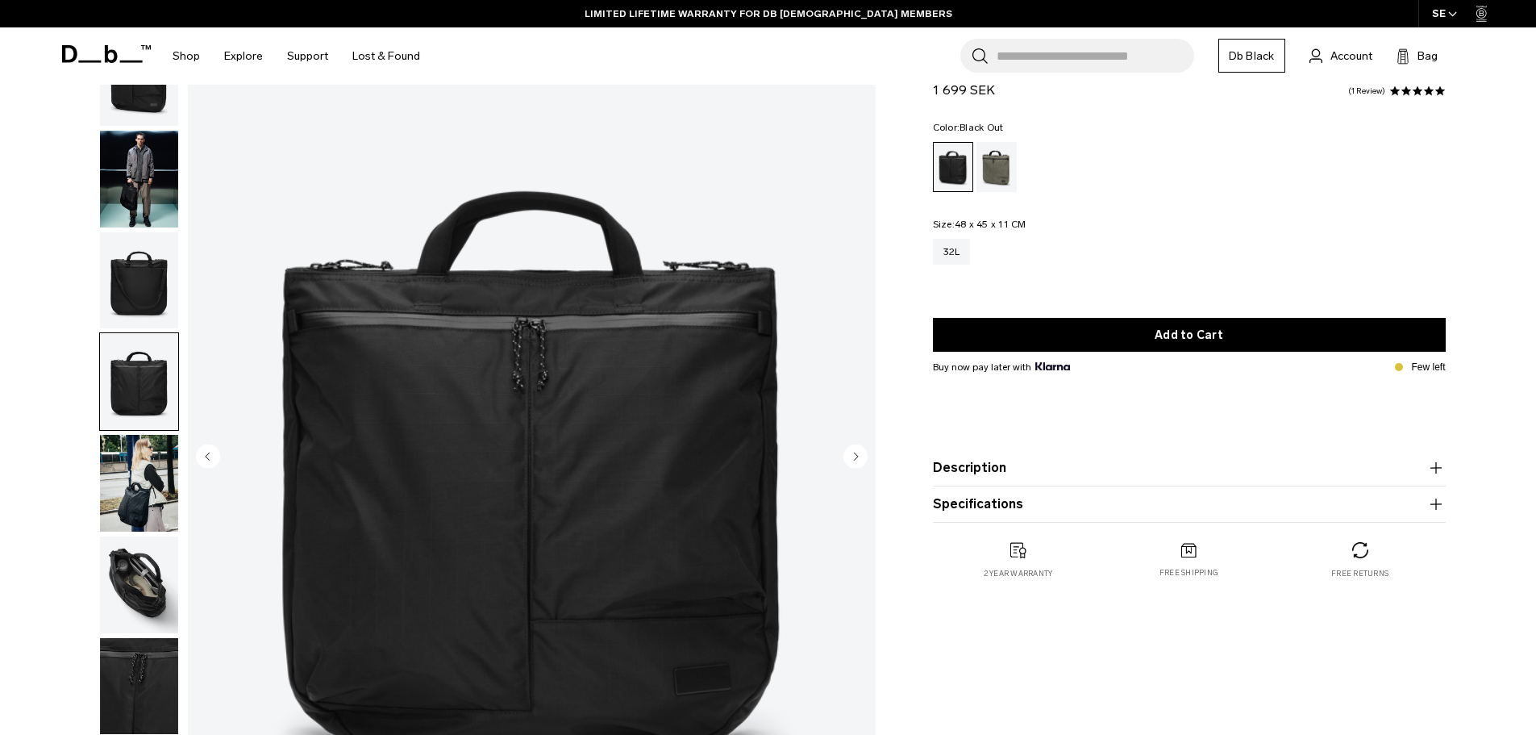
click at [852, 460] on circle "Next slide" at bounding box center [856, 456] width 24 height 24
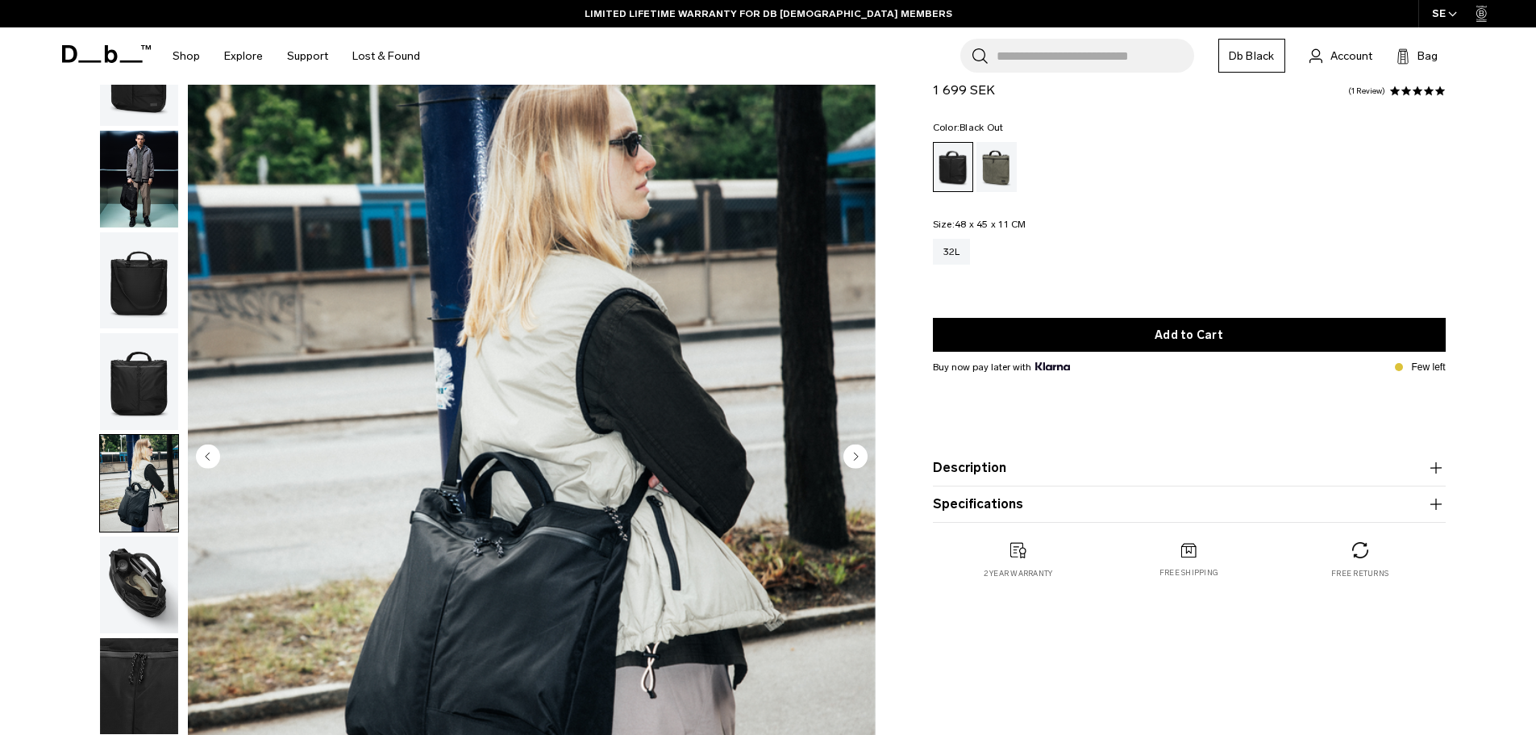
click at [852, 460] on circle "Next slide" at bounding box center [856, 456] width 24 height 24
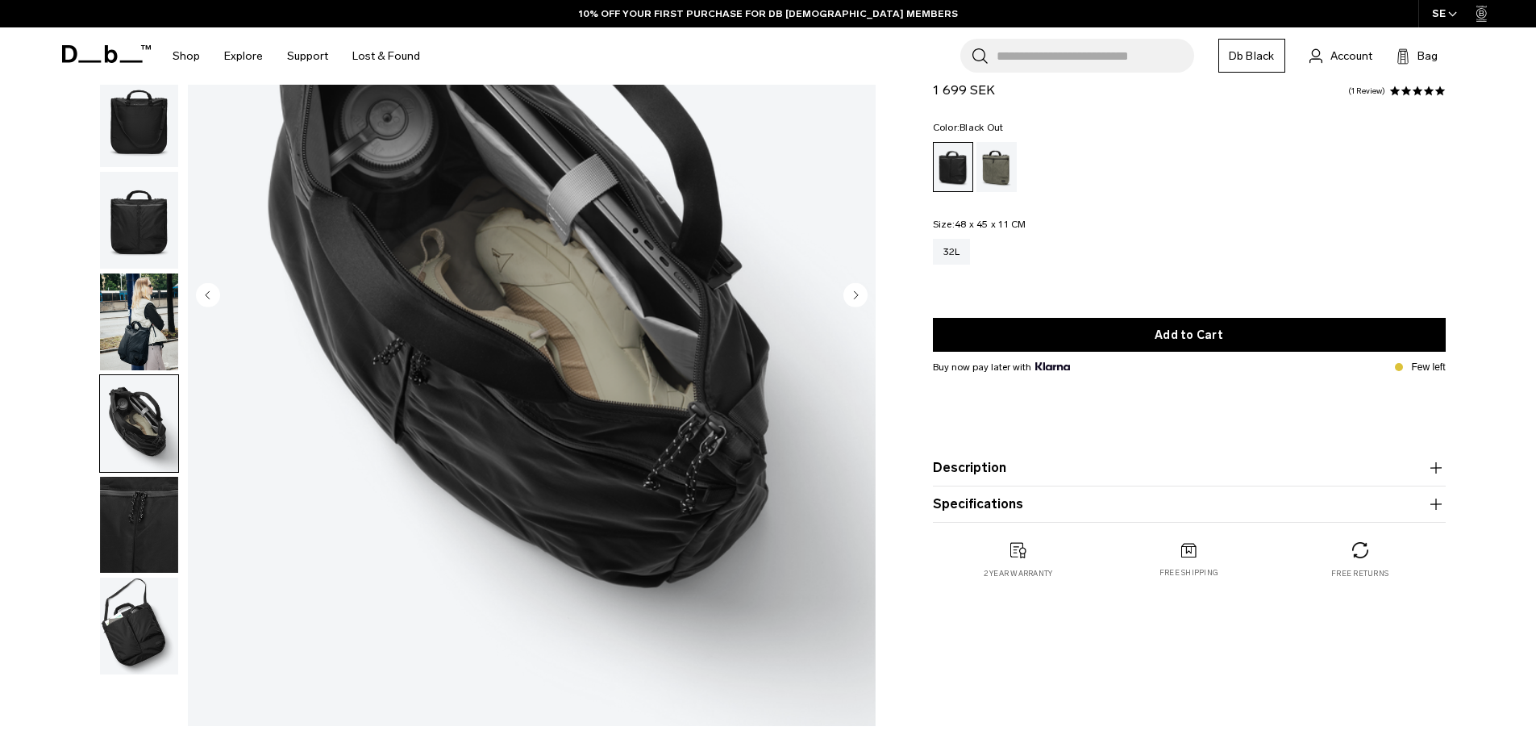
scroll to position [0, 0]
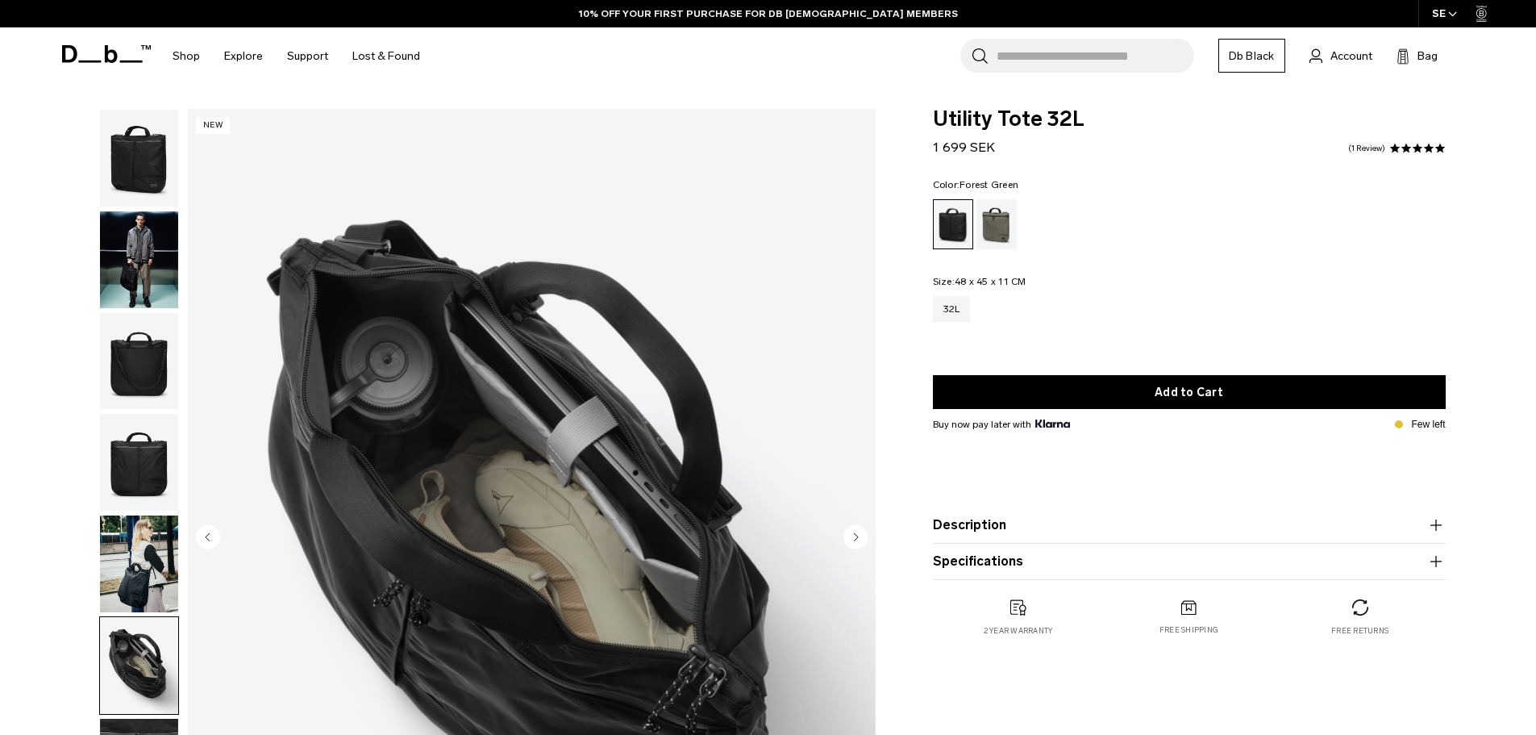
click at [997, 225] on div "Forest Green" at bounding box center [997, 224] width 41 height 50
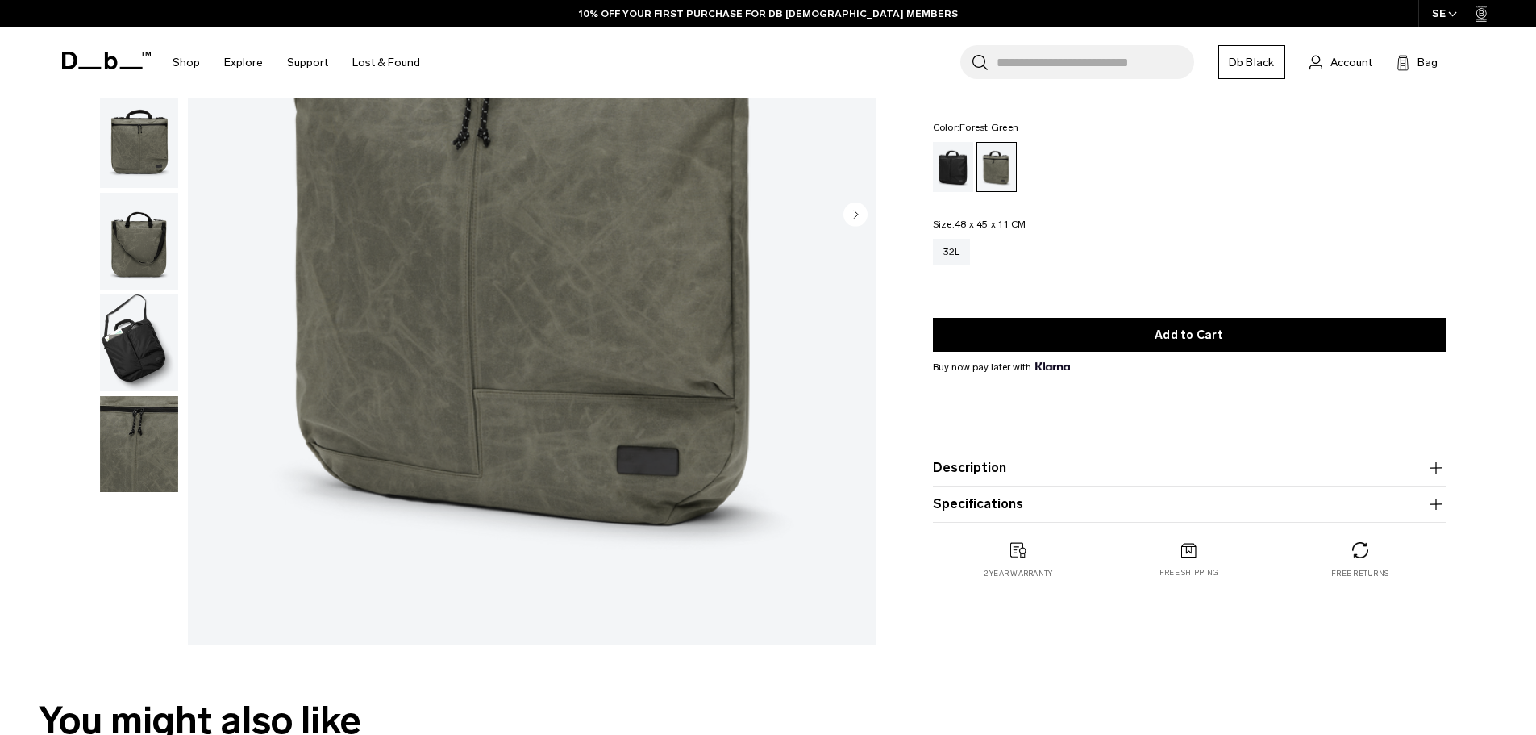
click at [557, 438] on img "1 / 7" at bounding box center [532, 215] width 688 height 859
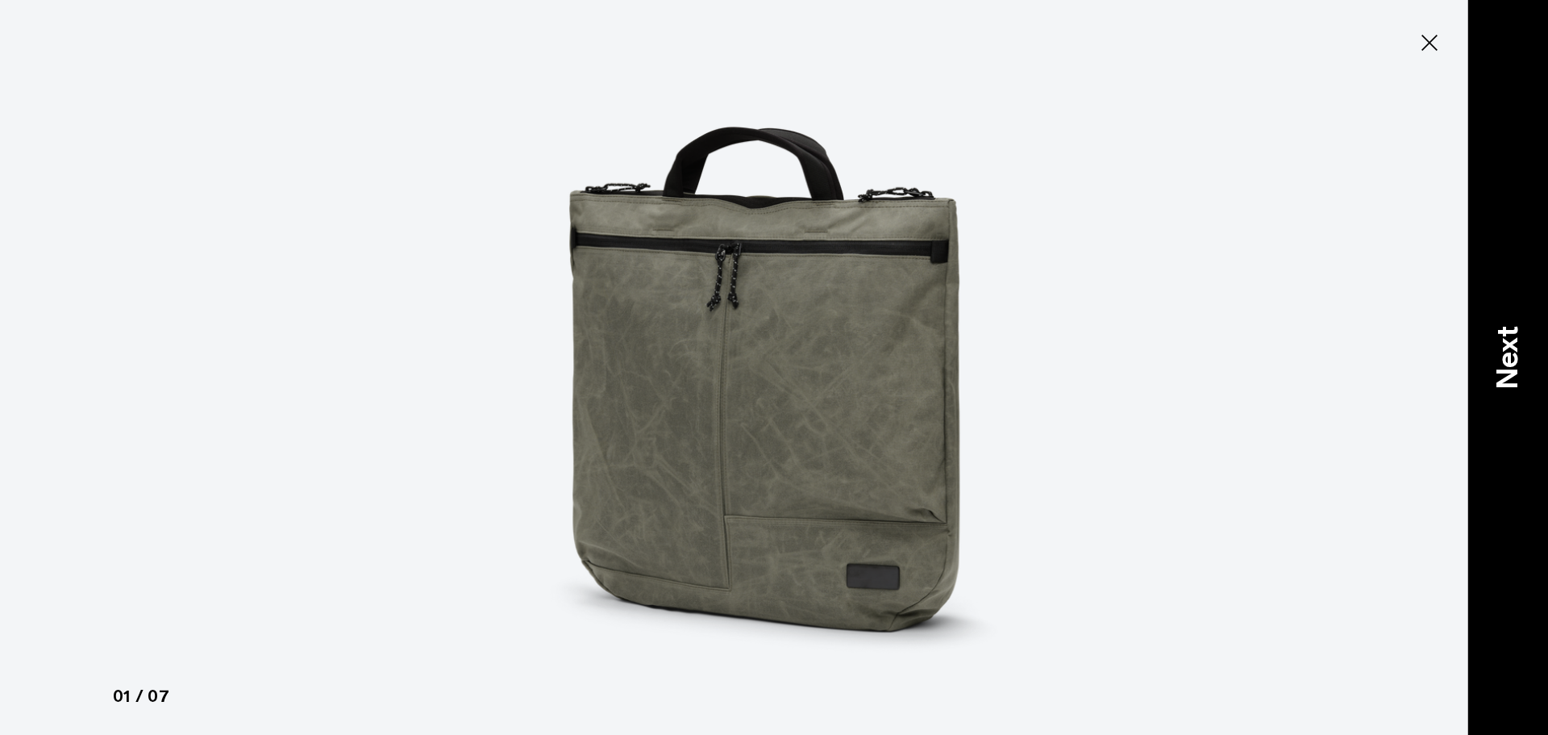
click at [1503, 346] on p "Next" at bounding box center [1508, 358] width 44 height 64
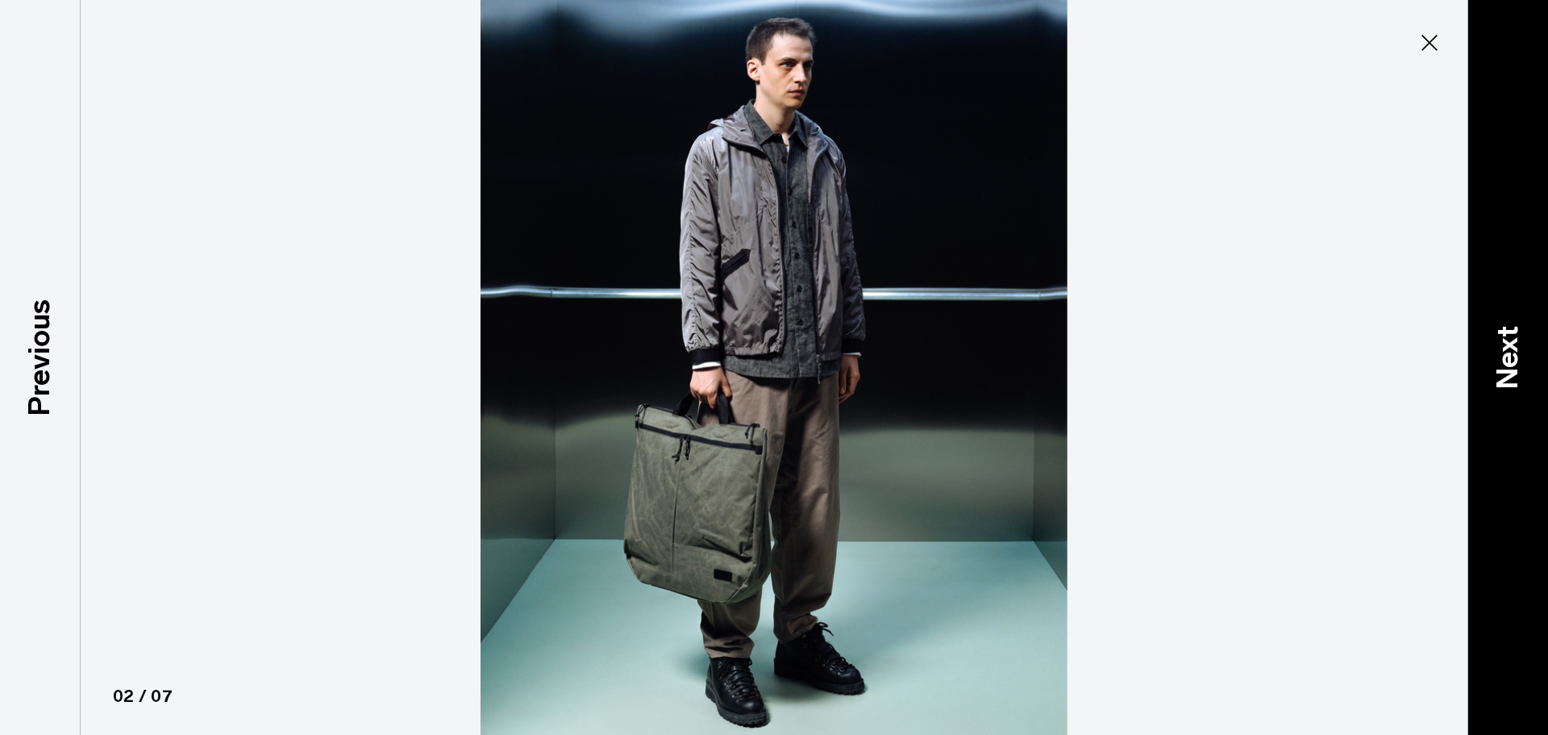
click at [1503, 346] on p "Next" at bounding box center [1508, 358] width 44 height 64
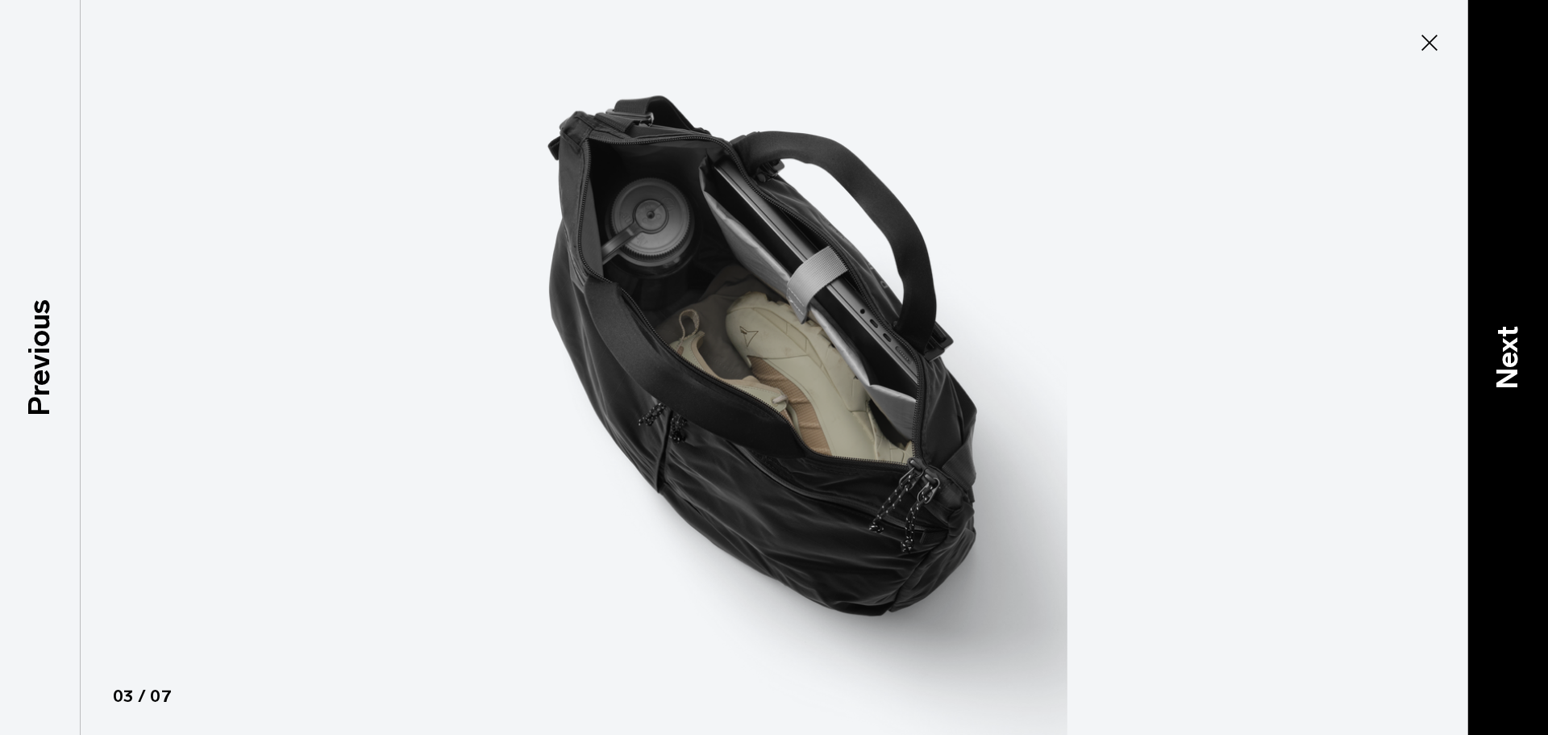
click at [1503, 346] on p "Next" at bounding box center [1508, 358] width 44 height 64
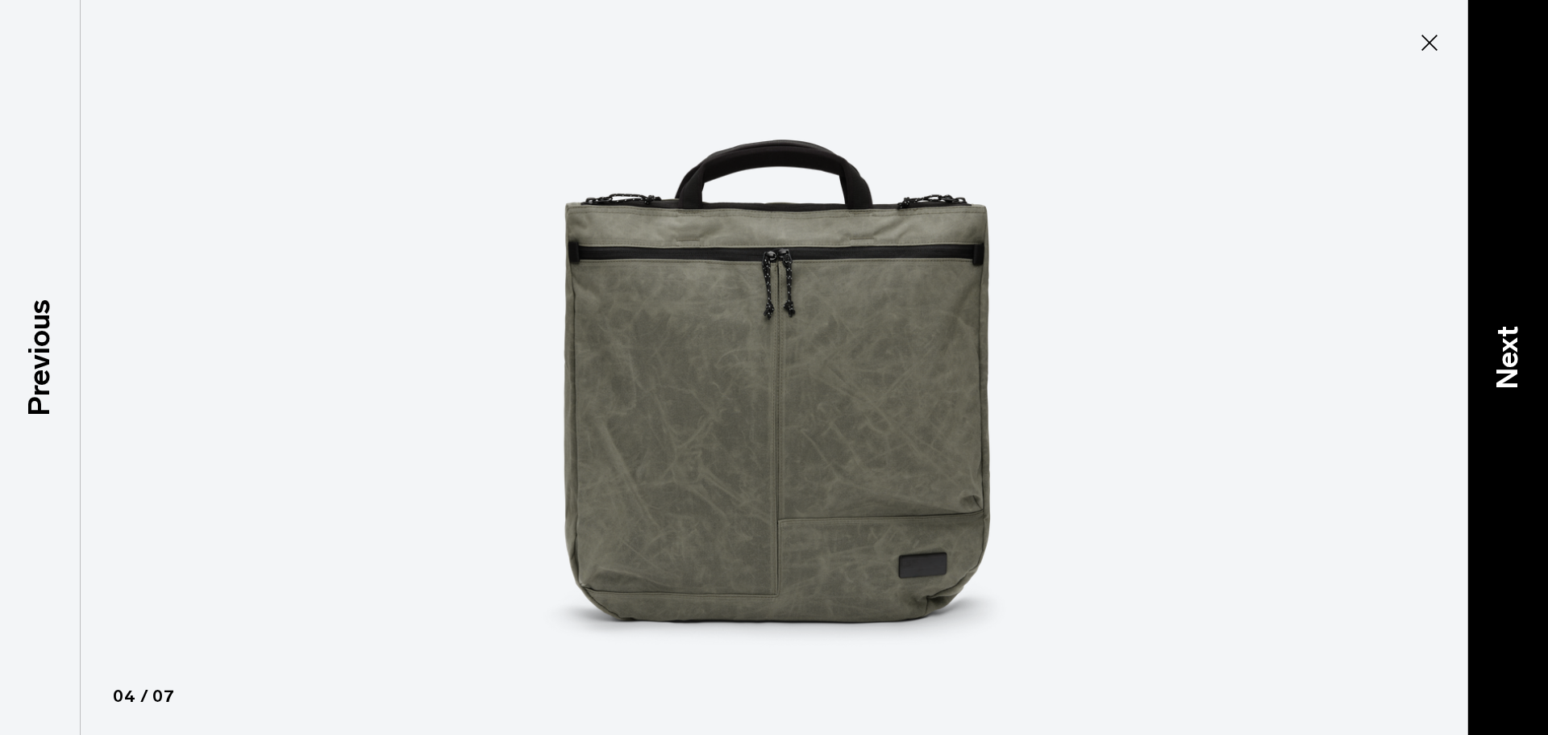
click at [1503, 346] on p "Next" at bounding box center [1508, 358] width 44 height 64
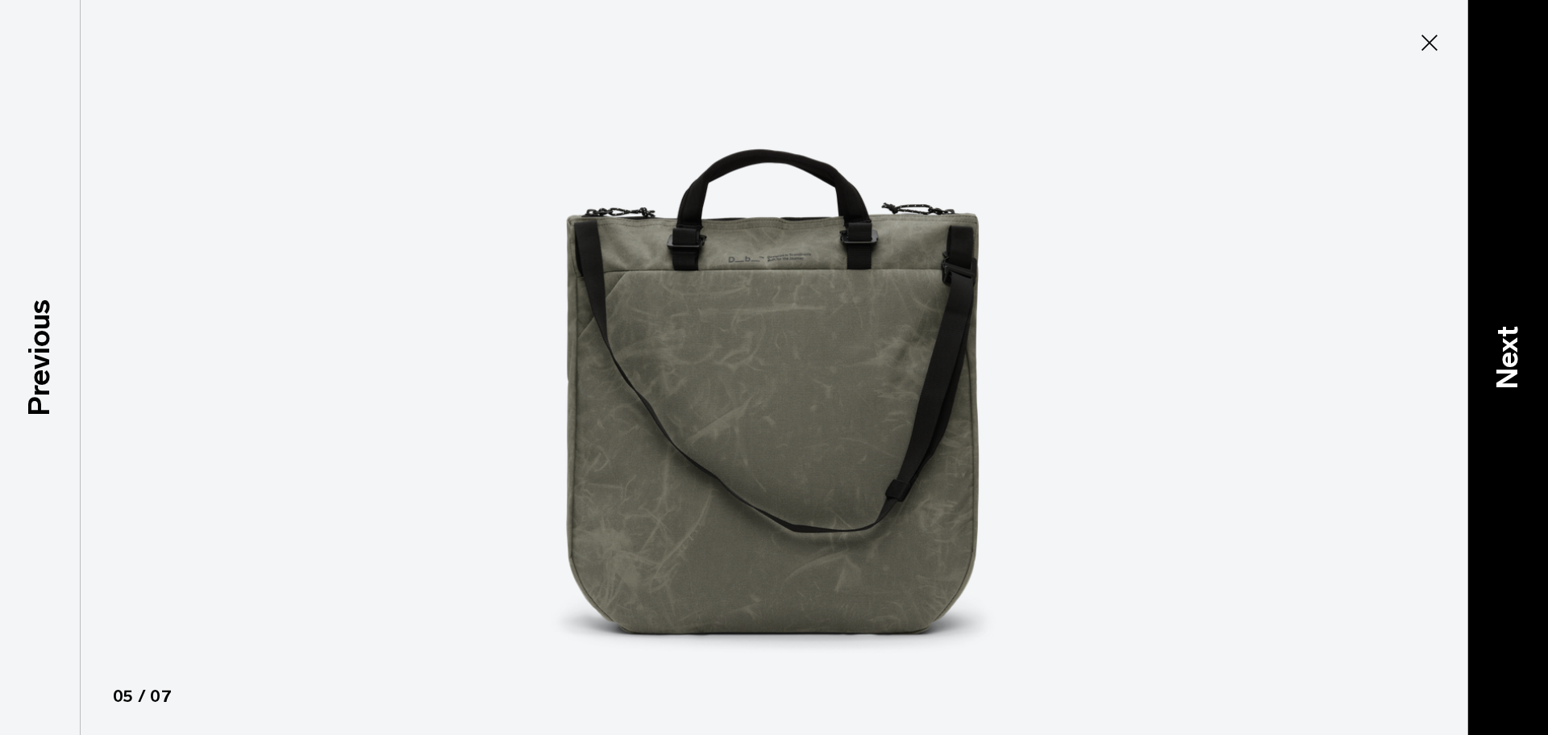
click at [1503, 346] on p "Next" at bounding box center [1508, 358] width 44 height 64
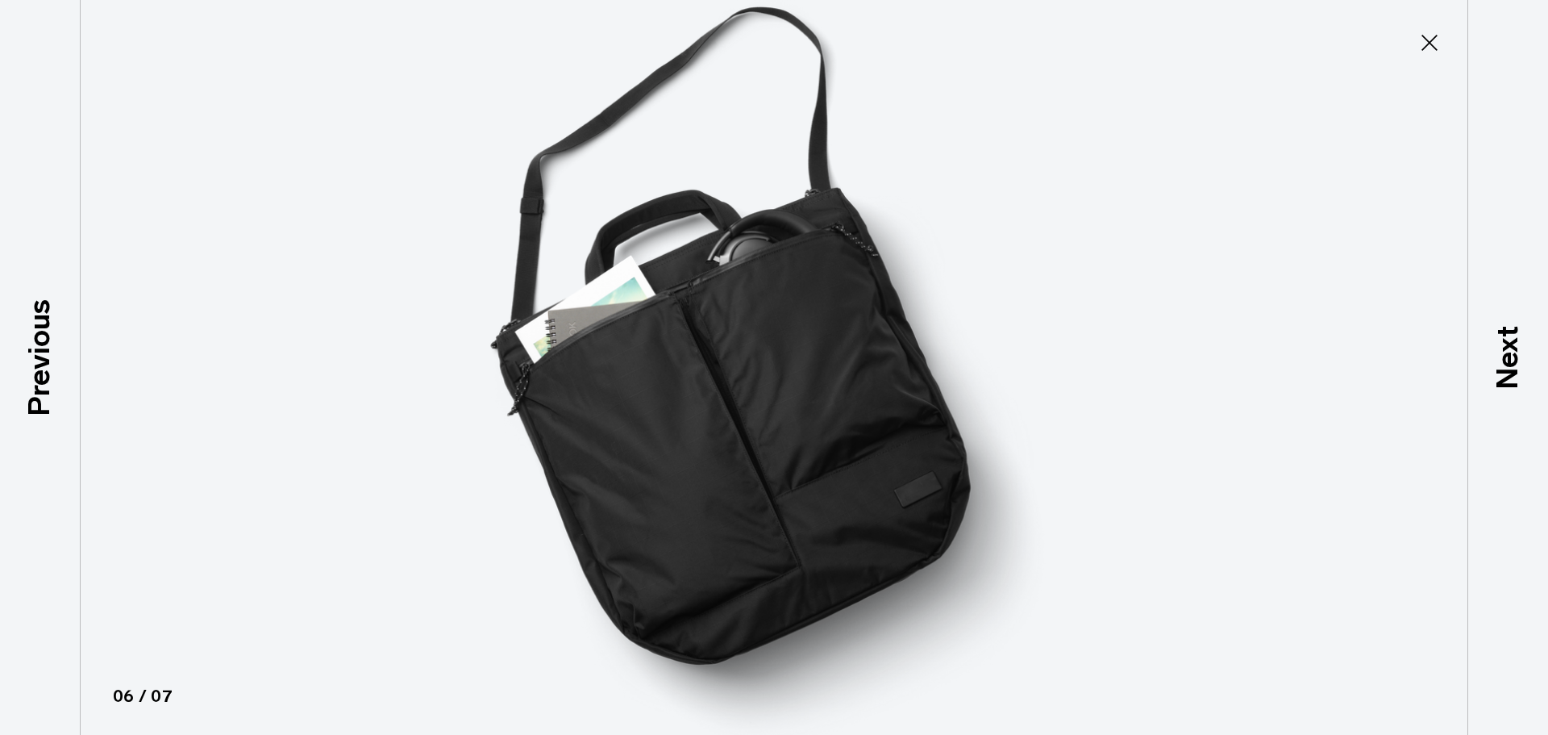
click at [1438, 54] on icon at bounding box center [1430, 43] width 26 height 26
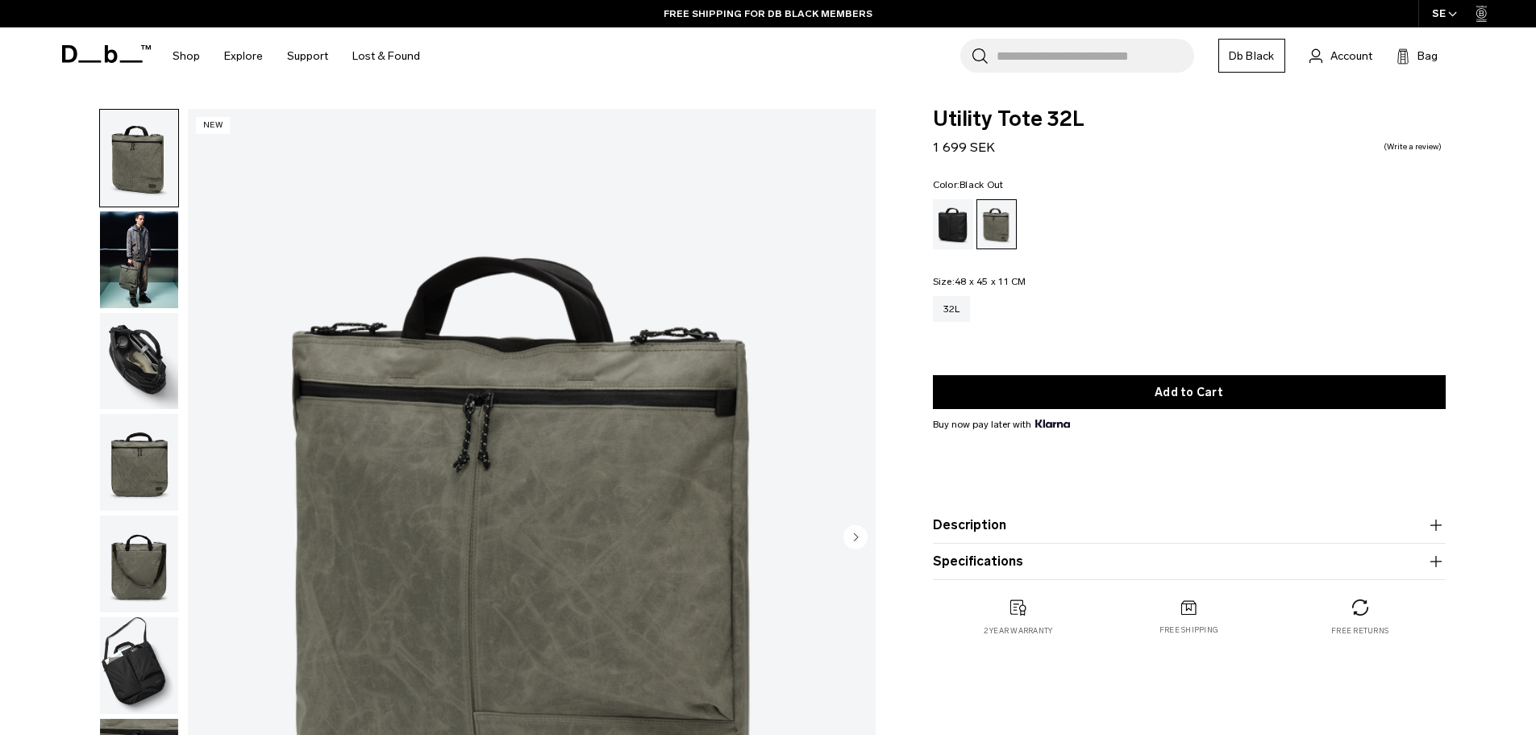
click at [956, 237] on div "Black Out" at bounding box center [953, 224] width 41 height 50
